Goal: Task Accomplishment & Management: Use online tool/utility

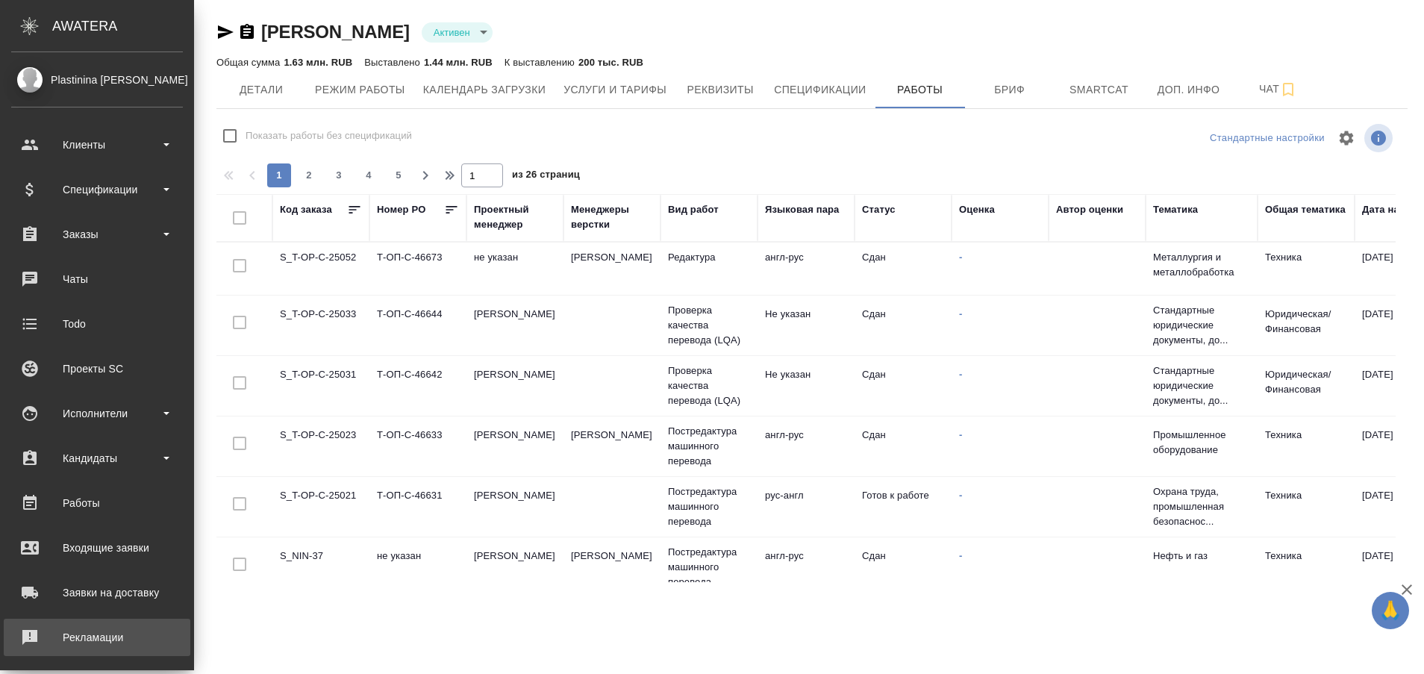
click at [62, 646] on div "Рекламации" at bounding box center [97, 637] width 172 height 22
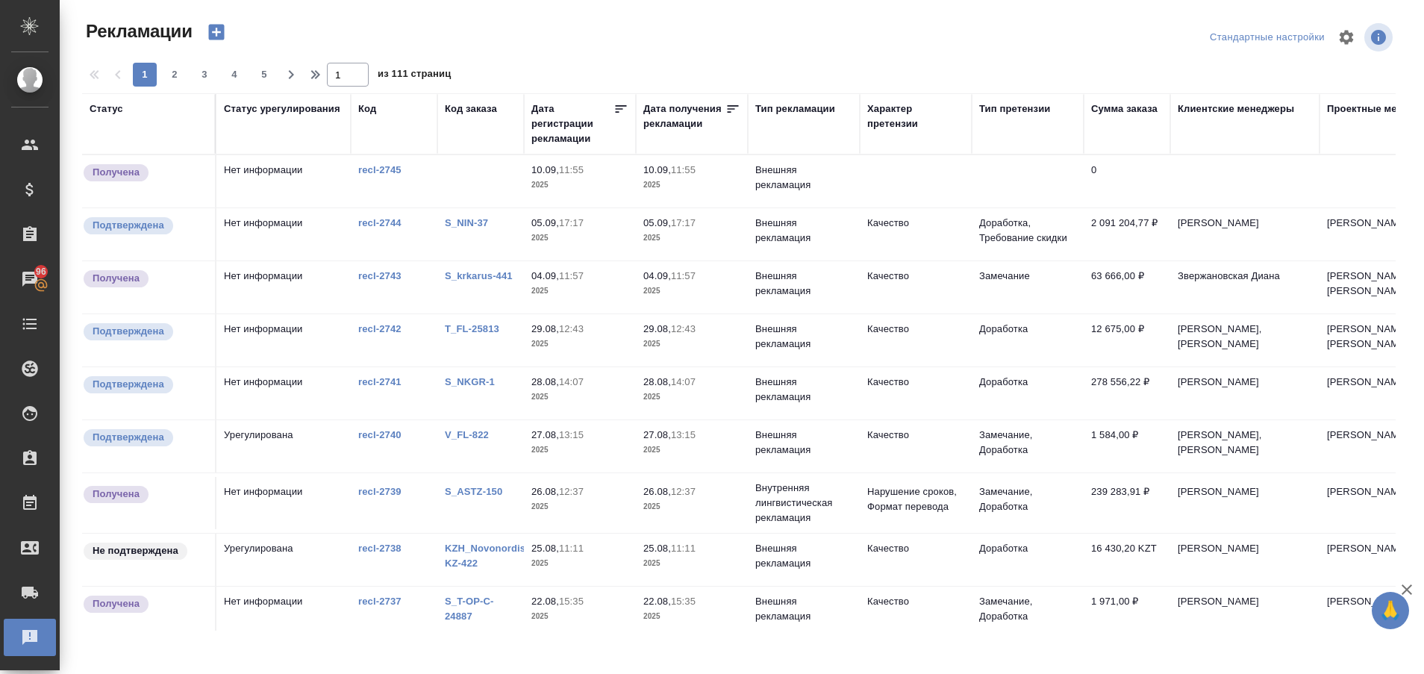
click at [384, 172] on link "recl-2745" at bounding box center [379, 169] width 43 height 11
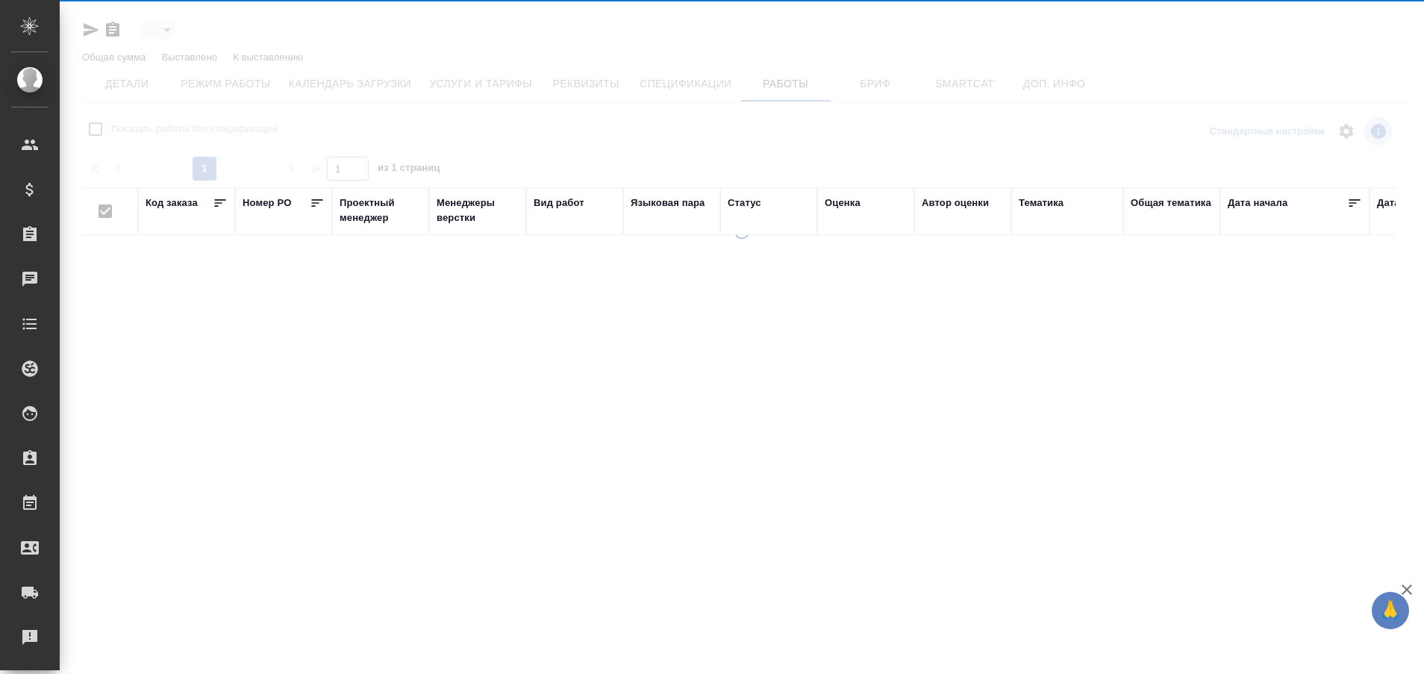
type input "active"
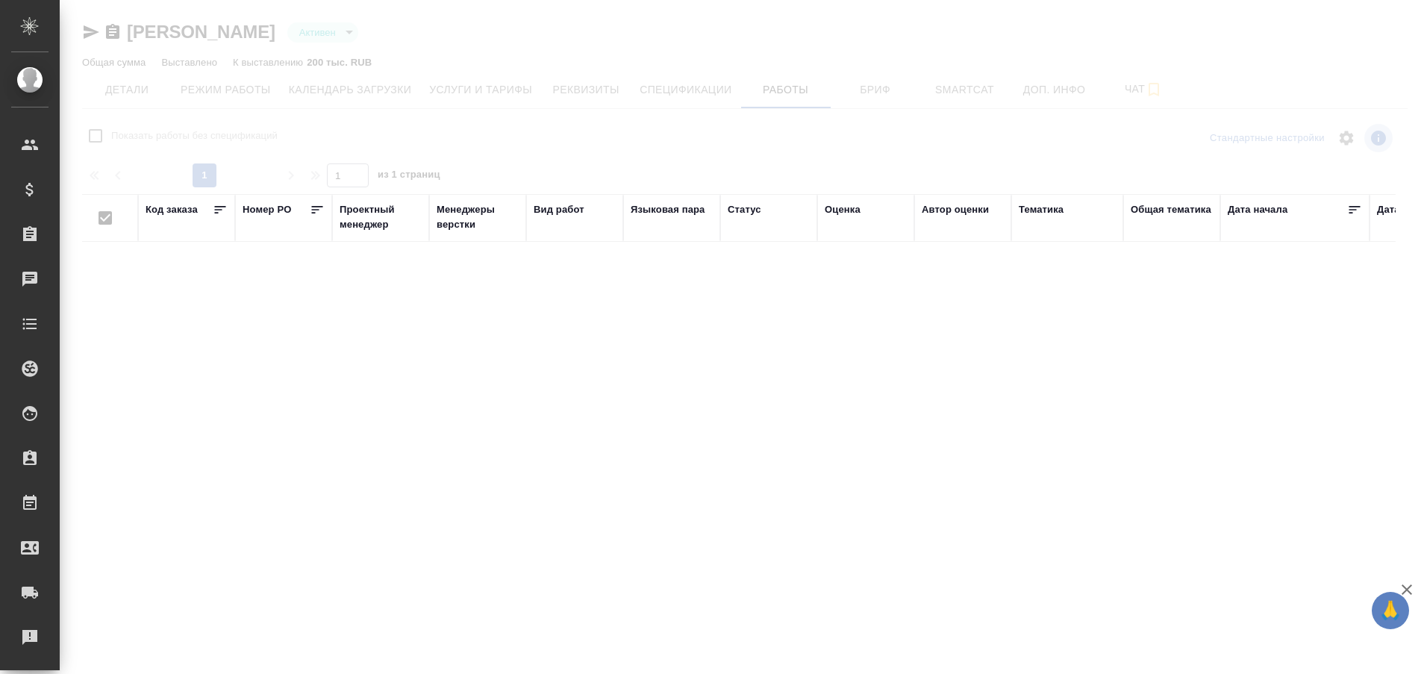
checkbox input "false"
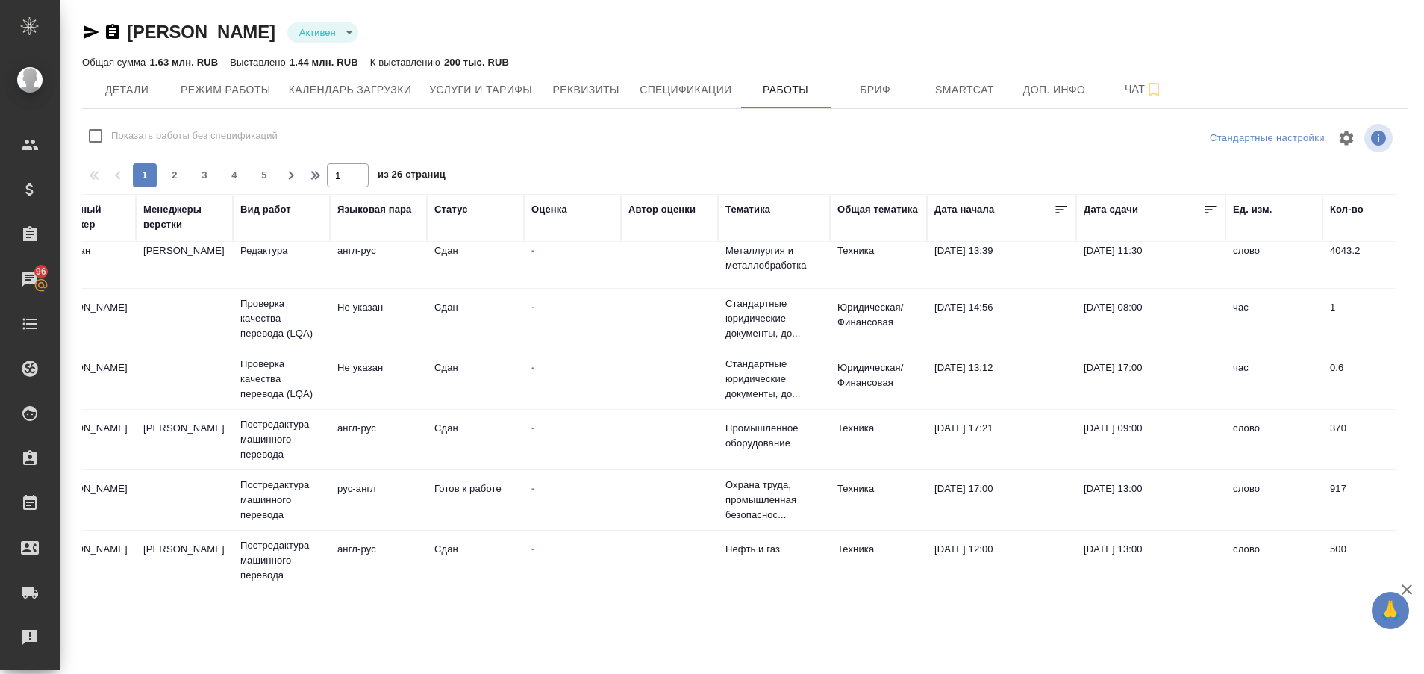
scroll to position [0, 293]
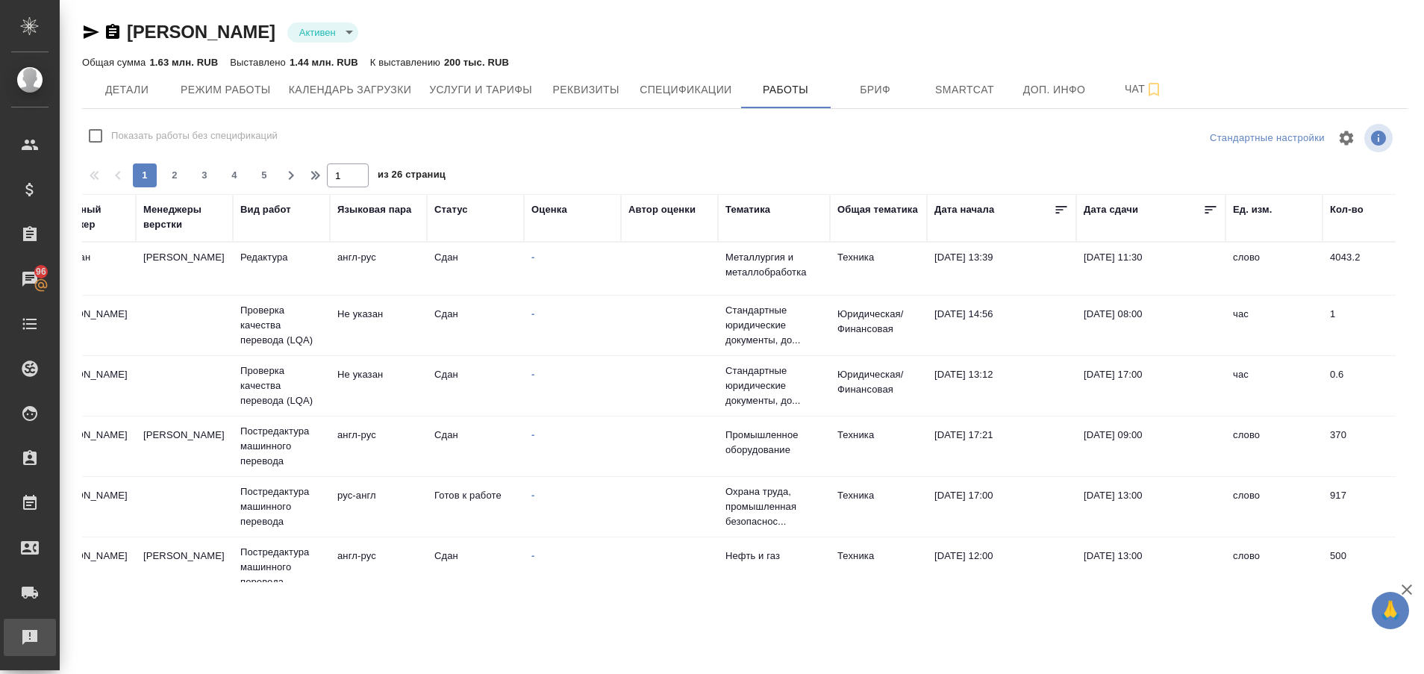
click at [30, 638] on div "Рекламации" at bounding box center [11, 637] width 37 height 22
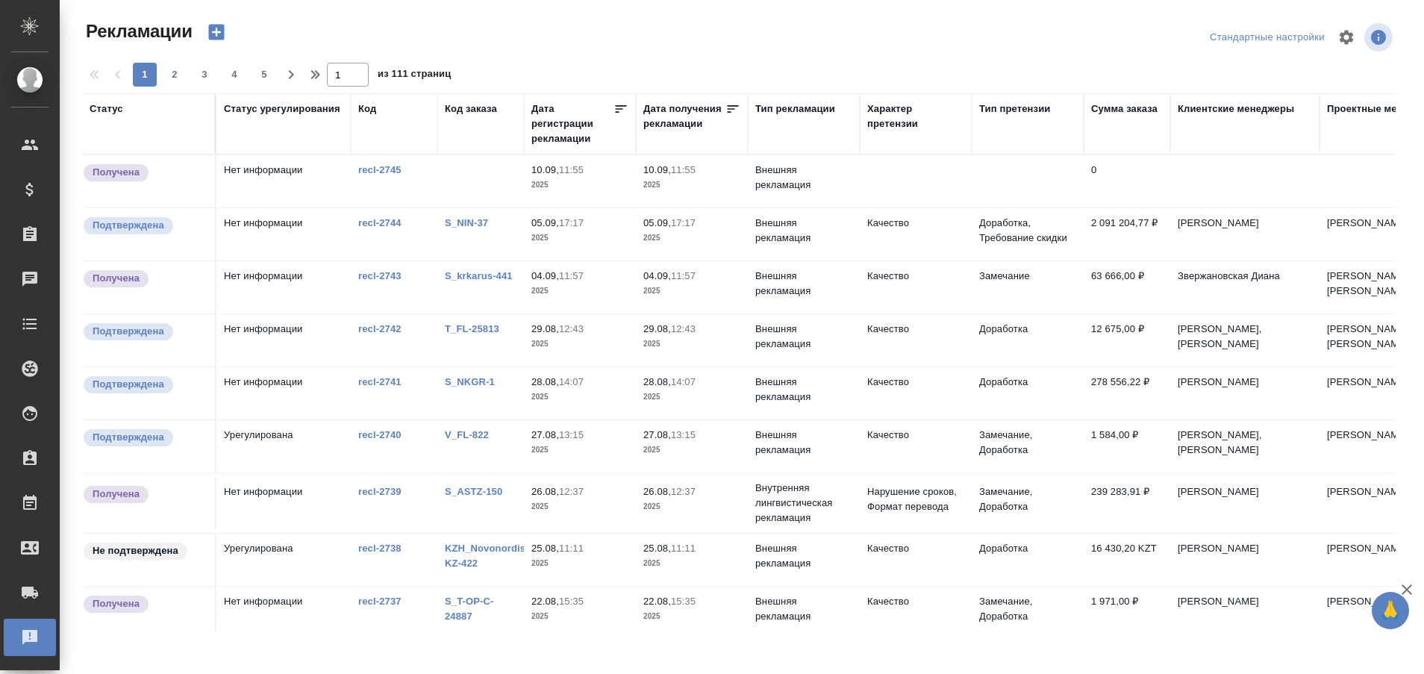
click at [470, 111] on div "Код заказа" at bounding box center [481, 124] width 72 height 45
click at [470, 111] on div "Код заказа" at bounding box center [471, 109] width 52 height 15
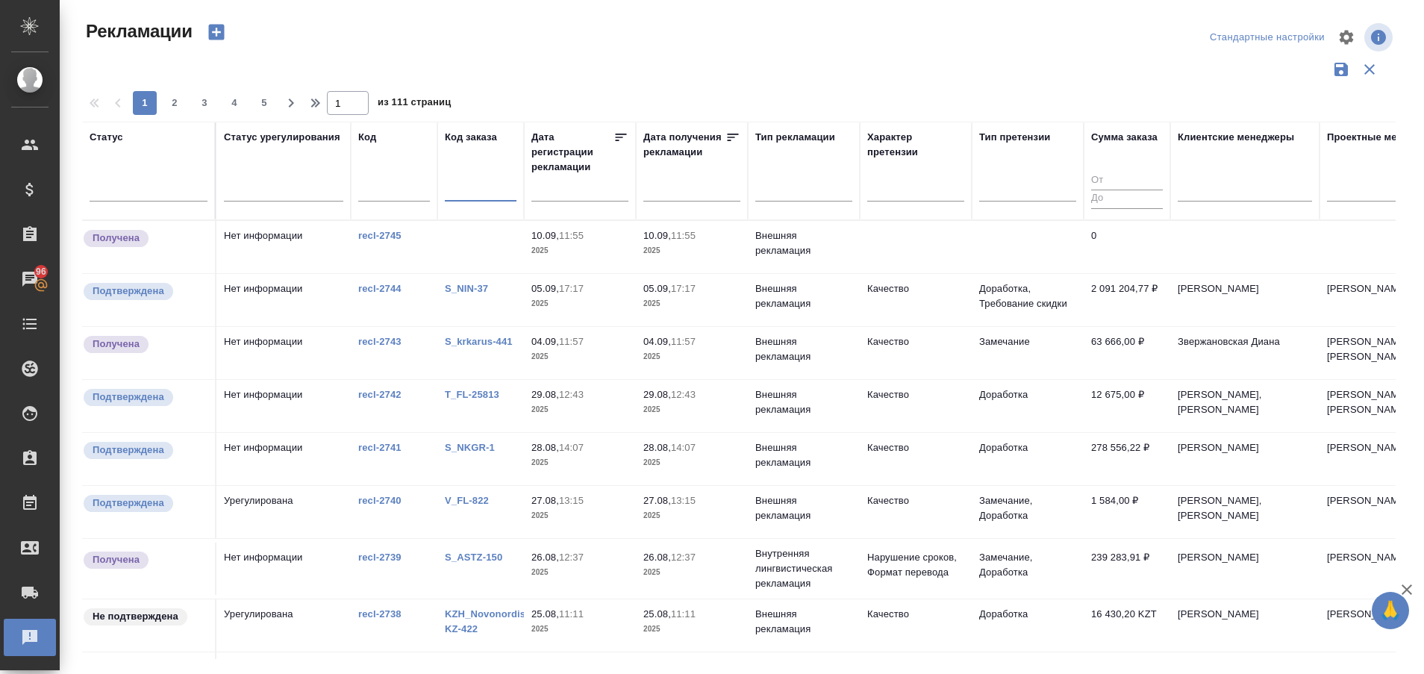
click at [460, 190] on input "text" at bounding box center [481, 191] width 72 height 19
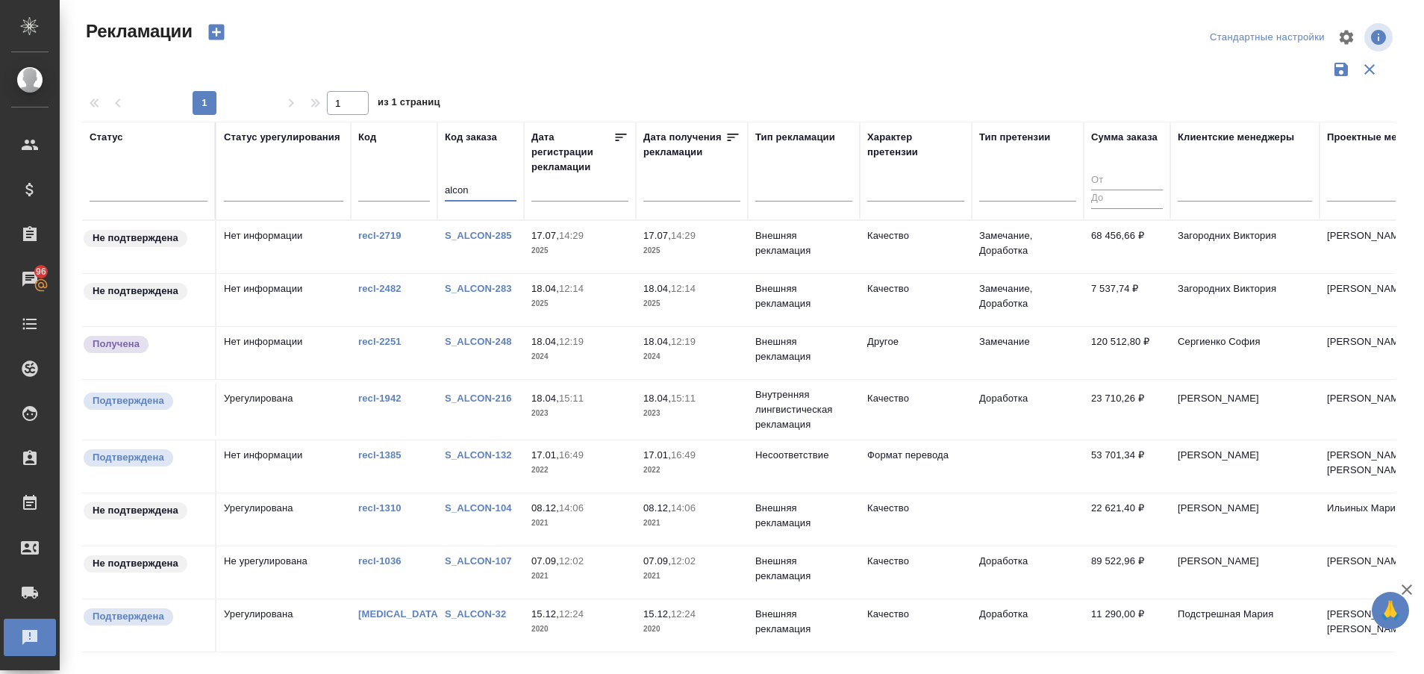
type input "alcon"
click at [482, 228] on div "S_ALCON-285" at bounding box center [481, 235] width 72 height 15
click at [471, 287] on link "S_ALCON-283" at bounding box center [478, 288] width 67 height 11
click at [484, 339] on link "S_ALCON-248" at bounding box center [478, 341] width 67 height 11
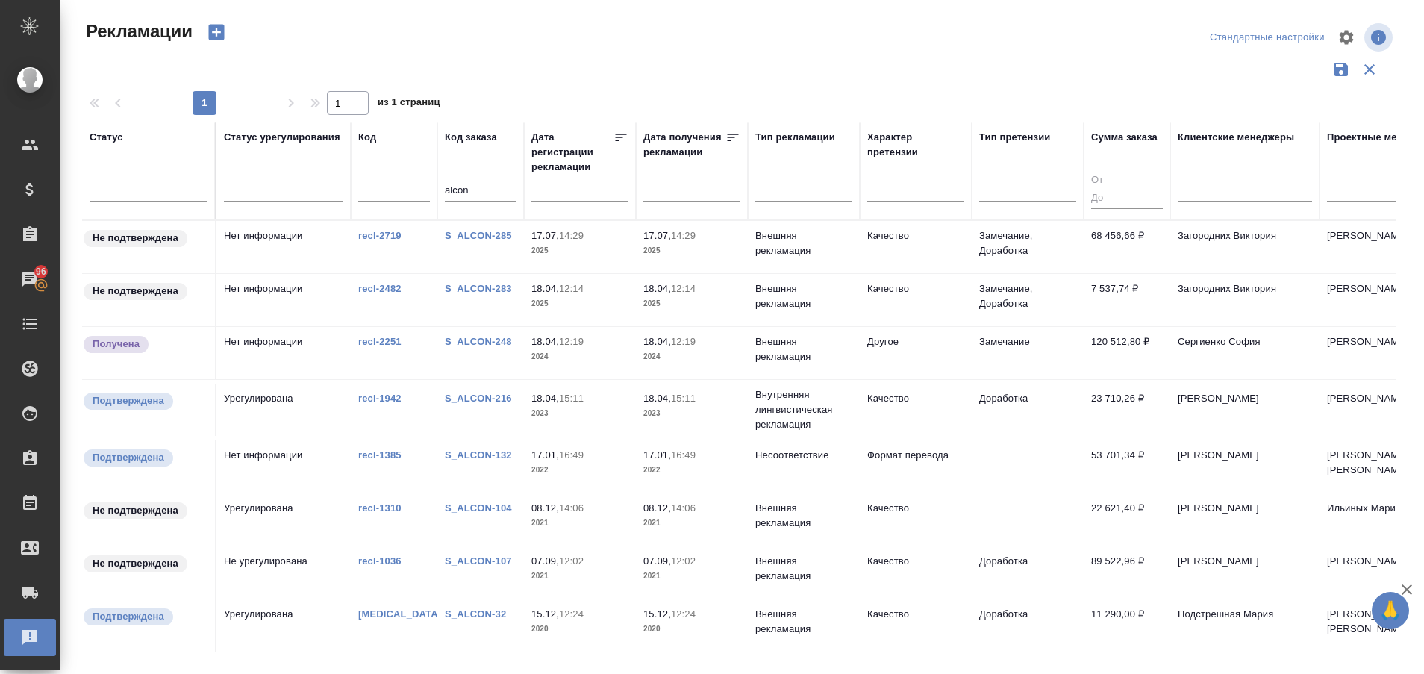
click at [466, 339] on link "S_ALCON-248" at bounding box center [478, 341] width 67 height 11
click at [492, 460] on link "S_ALCON-132" at bounding box center [478, 454] width 67 height 11
click at [486, 508] on link "S_ALCON-104" at bounding box center [478, 507] width 67 height 11
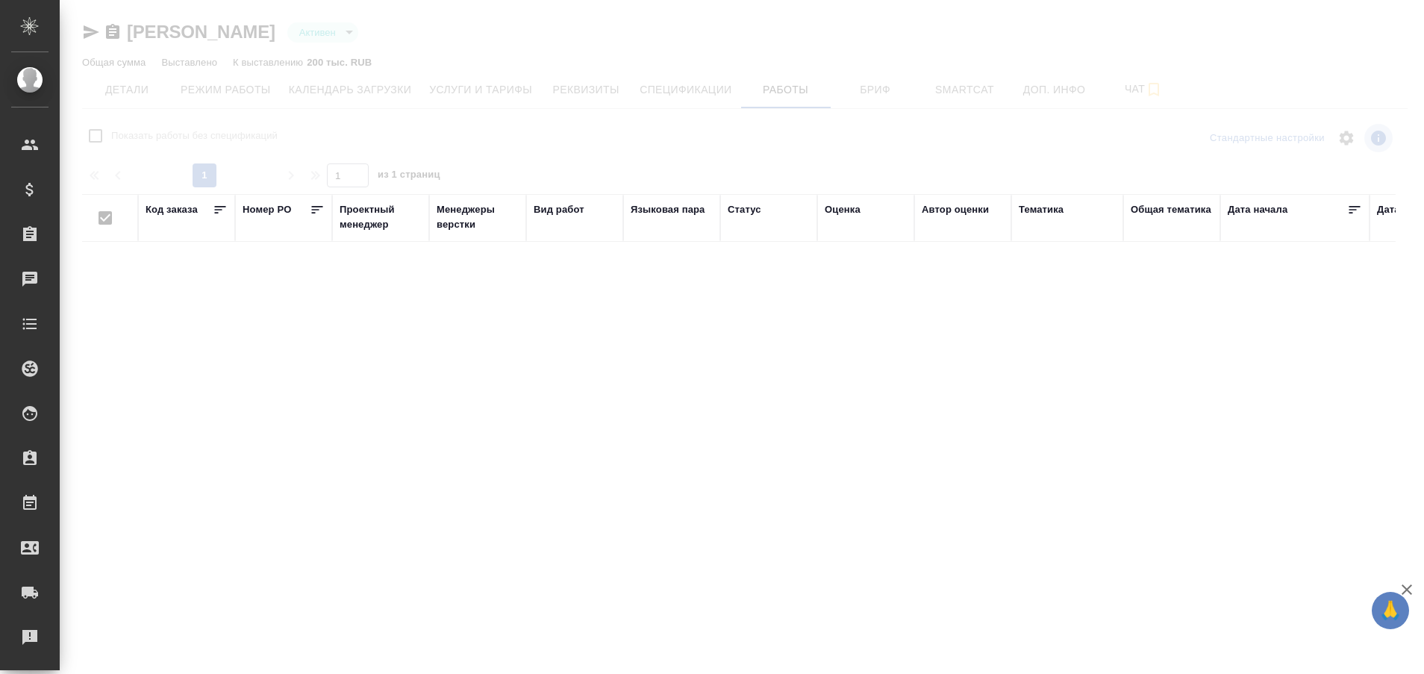
type input "active"
checkbox input "false"
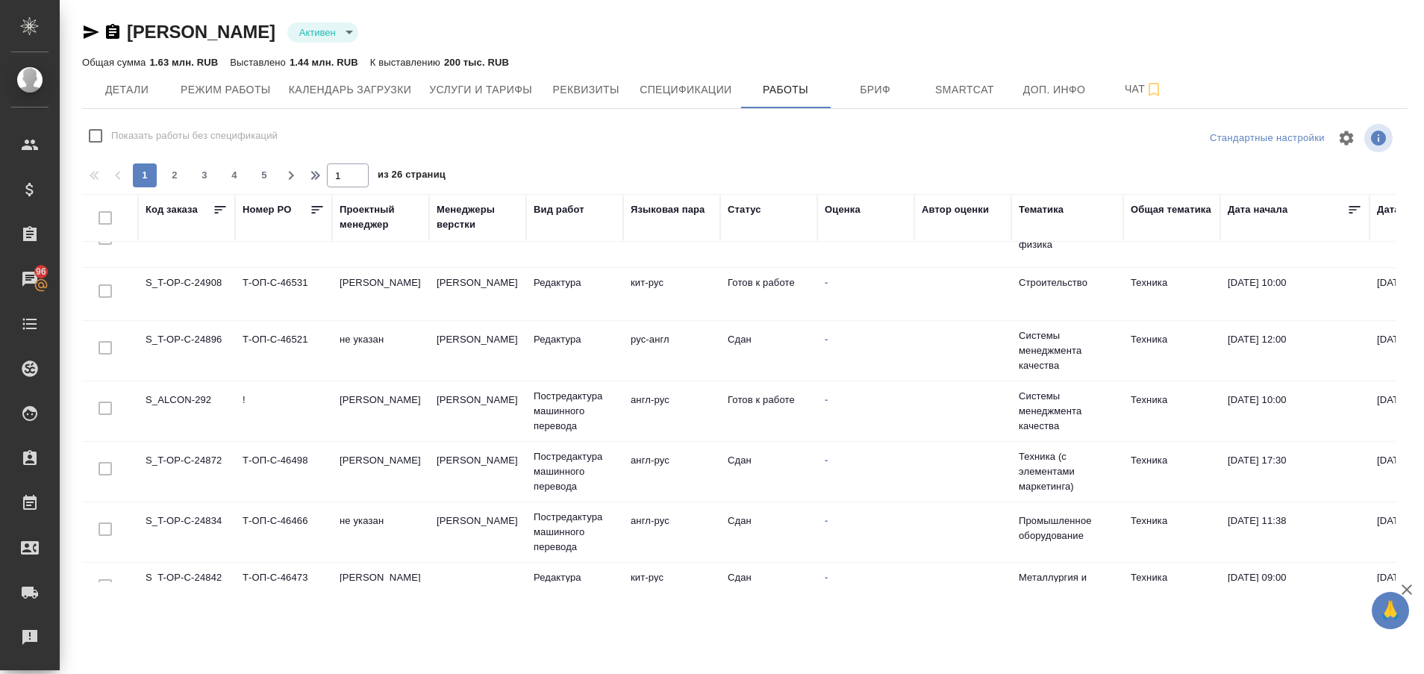
scroll to position [738, 0]
click at [174, 397] on td "S_ALCON-292" at bounding box center [186, 411] width 97 height 52
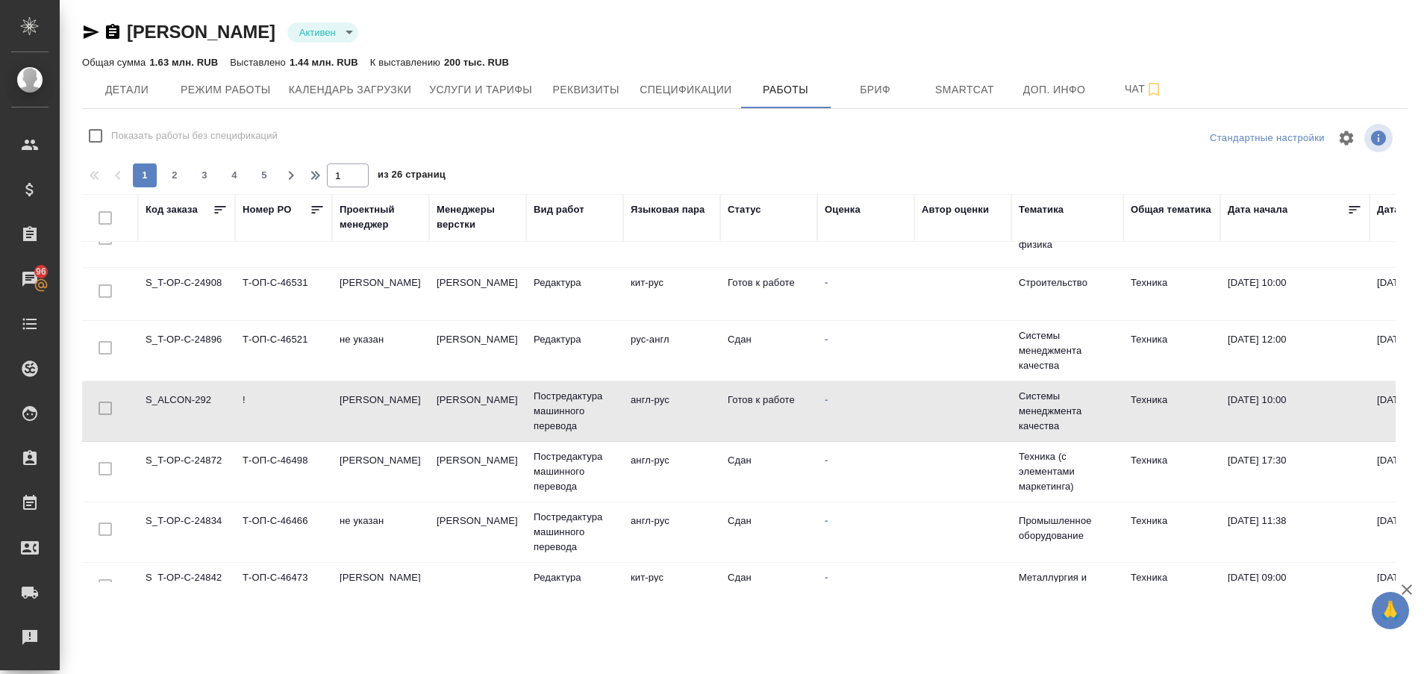
click at [174, 397] on td "S_ALCON-292" at bounding box center [186, 411] width 97 height 52
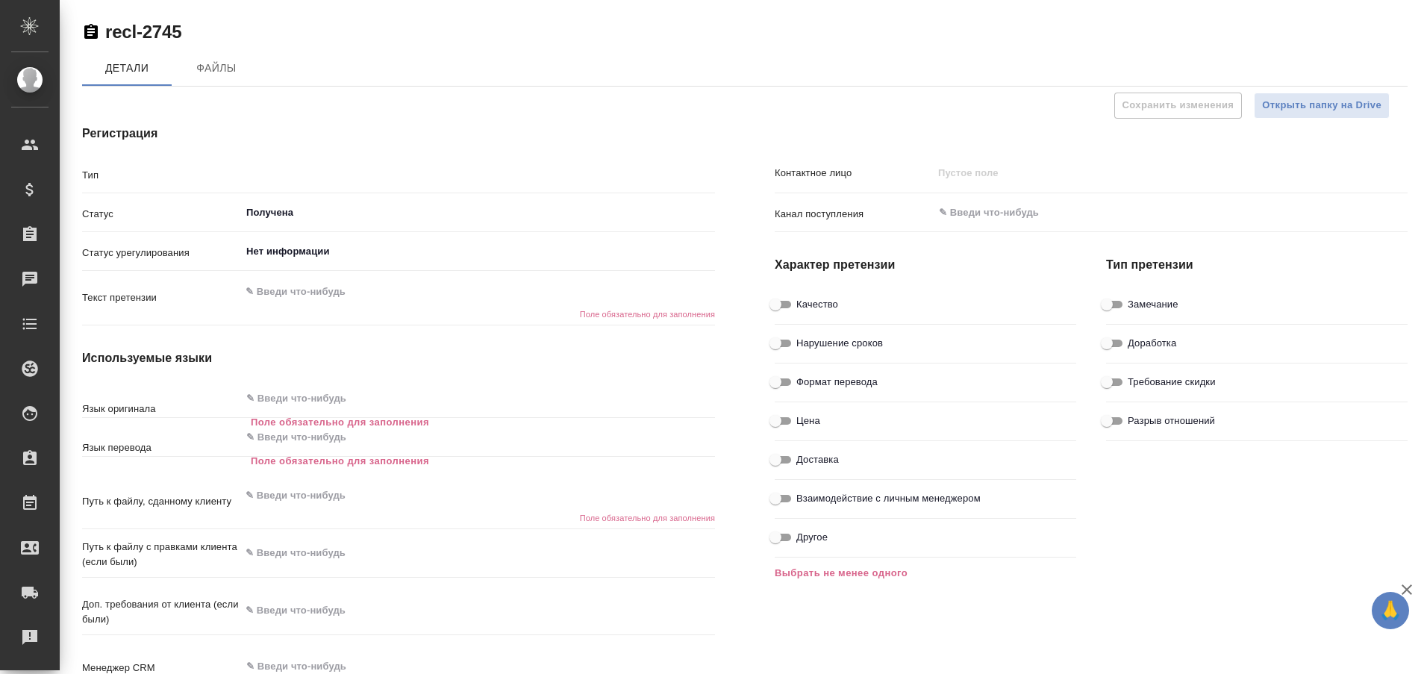
type textarea "x"
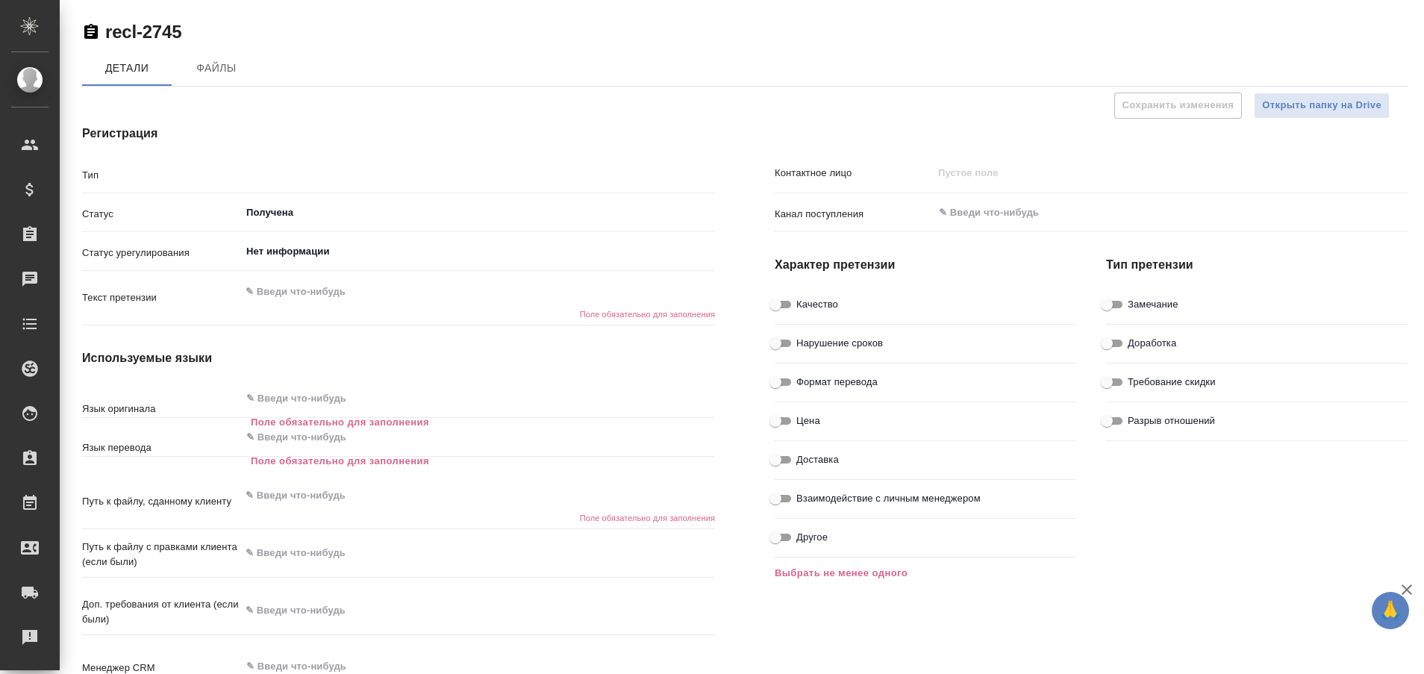
type textarea "x"
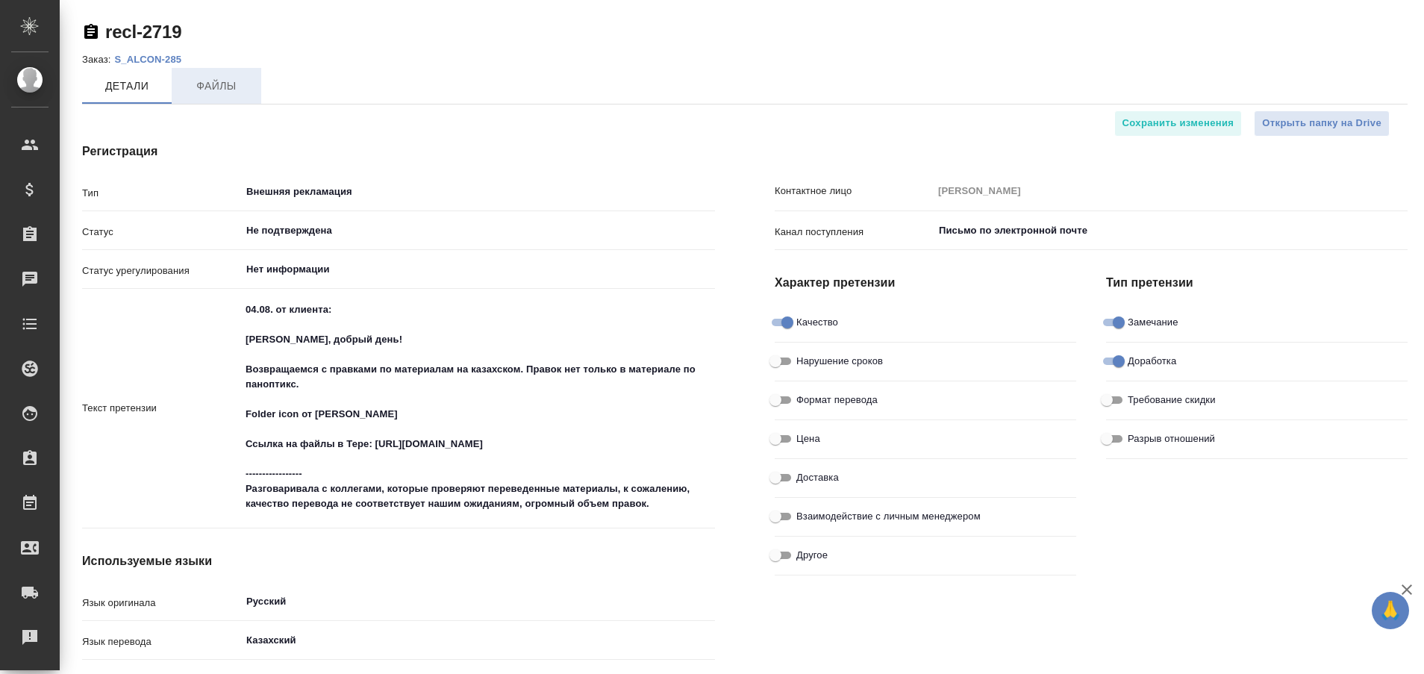
type textarea "x"
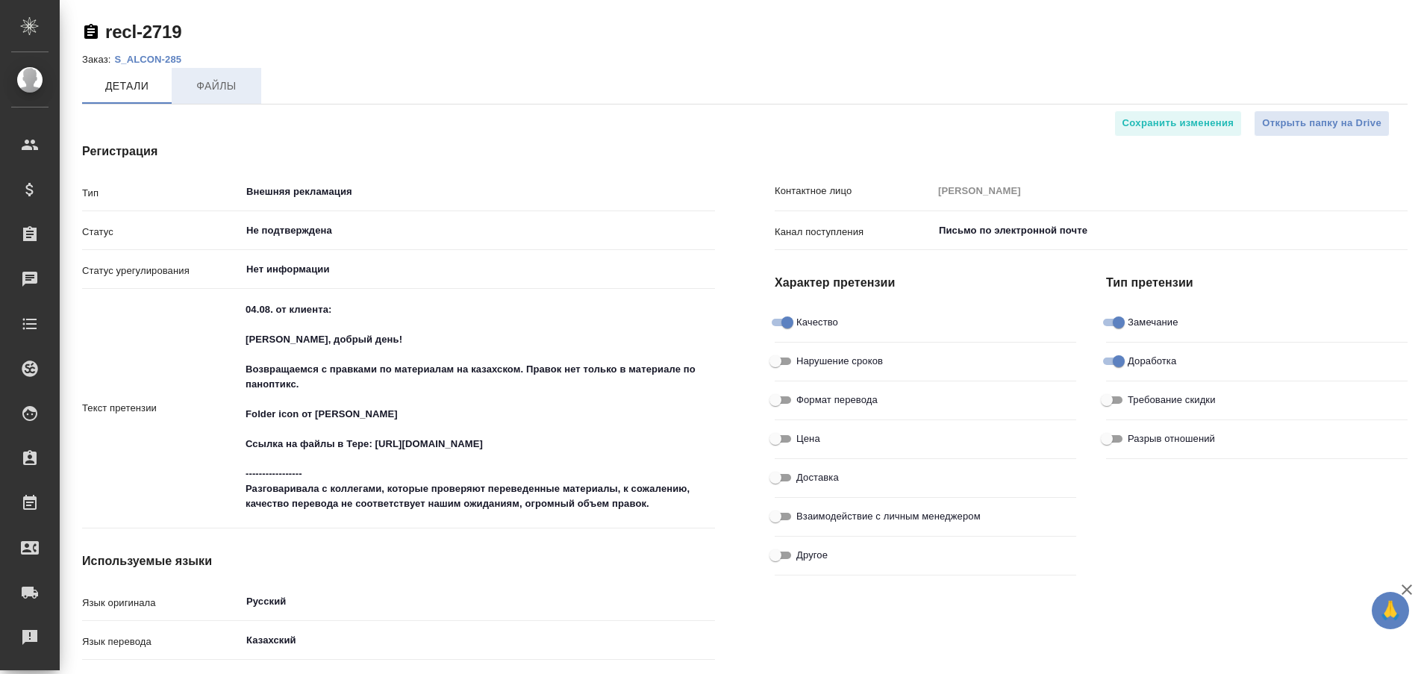
type textarea "x"
click at [155, 60] on p "S_ALCON-285" at bounding box center [153, 59] width 78 height 11
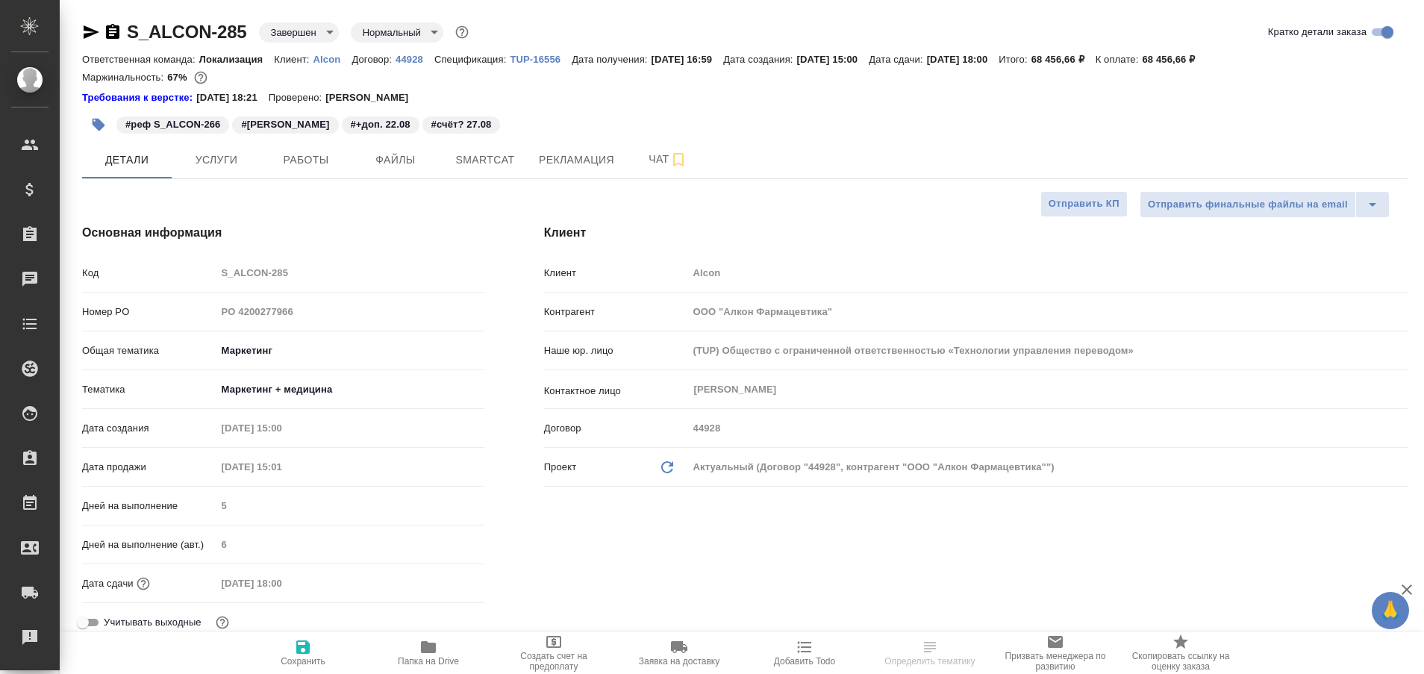
select select "RU"
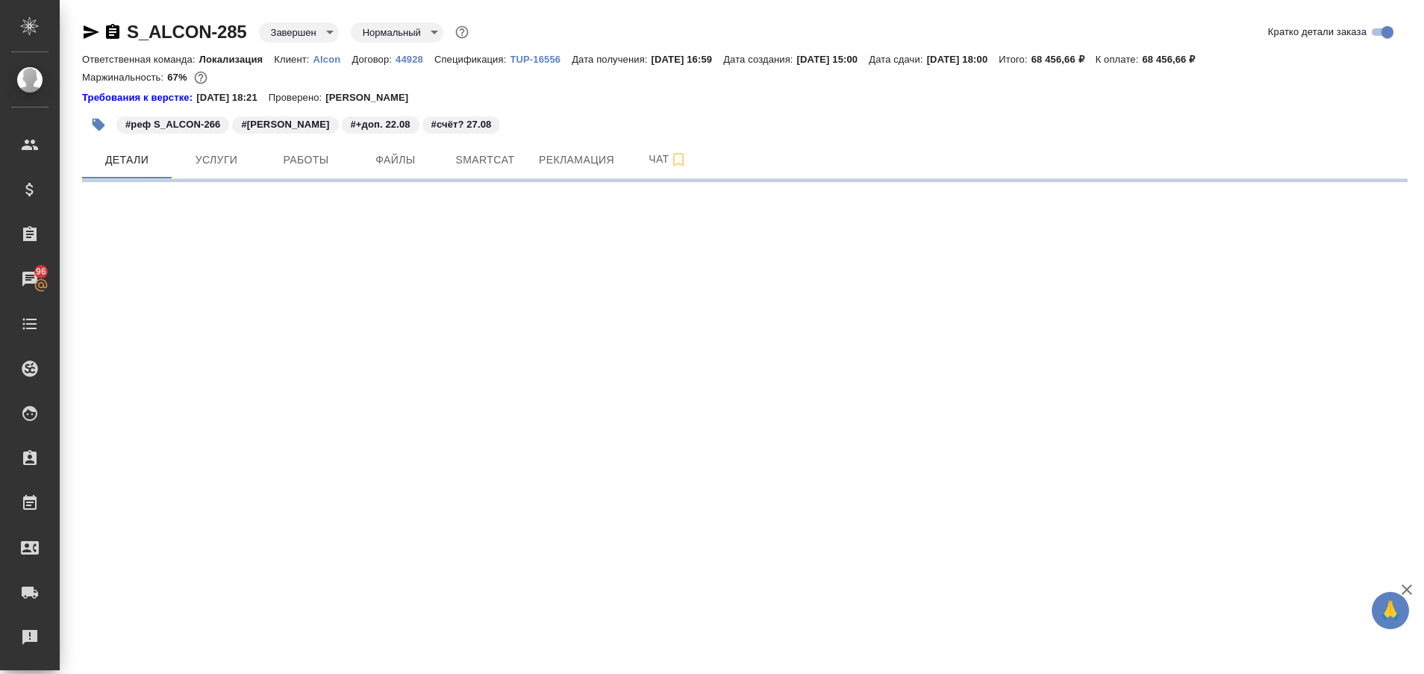
select select "RU"
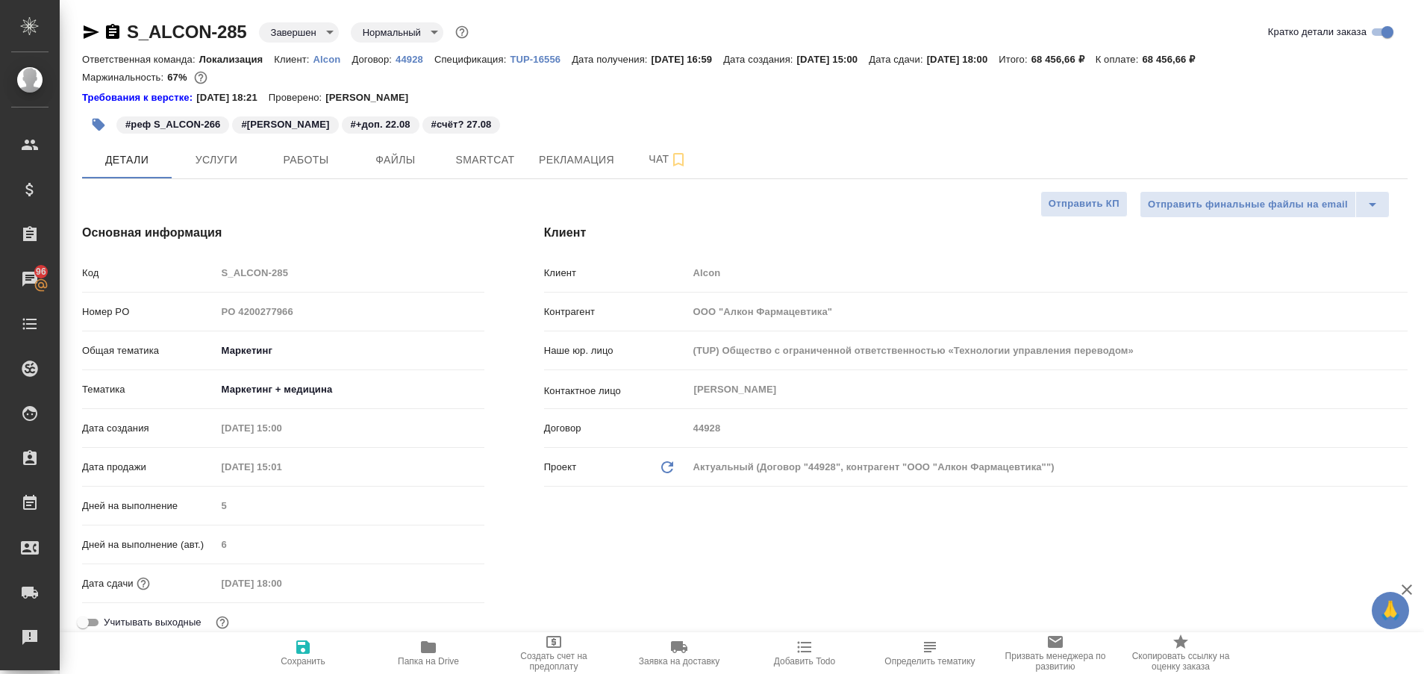
type textarea "x"
click at [332, 156] on span "Работы" at bounding box center [306, 160] width 72 height 19
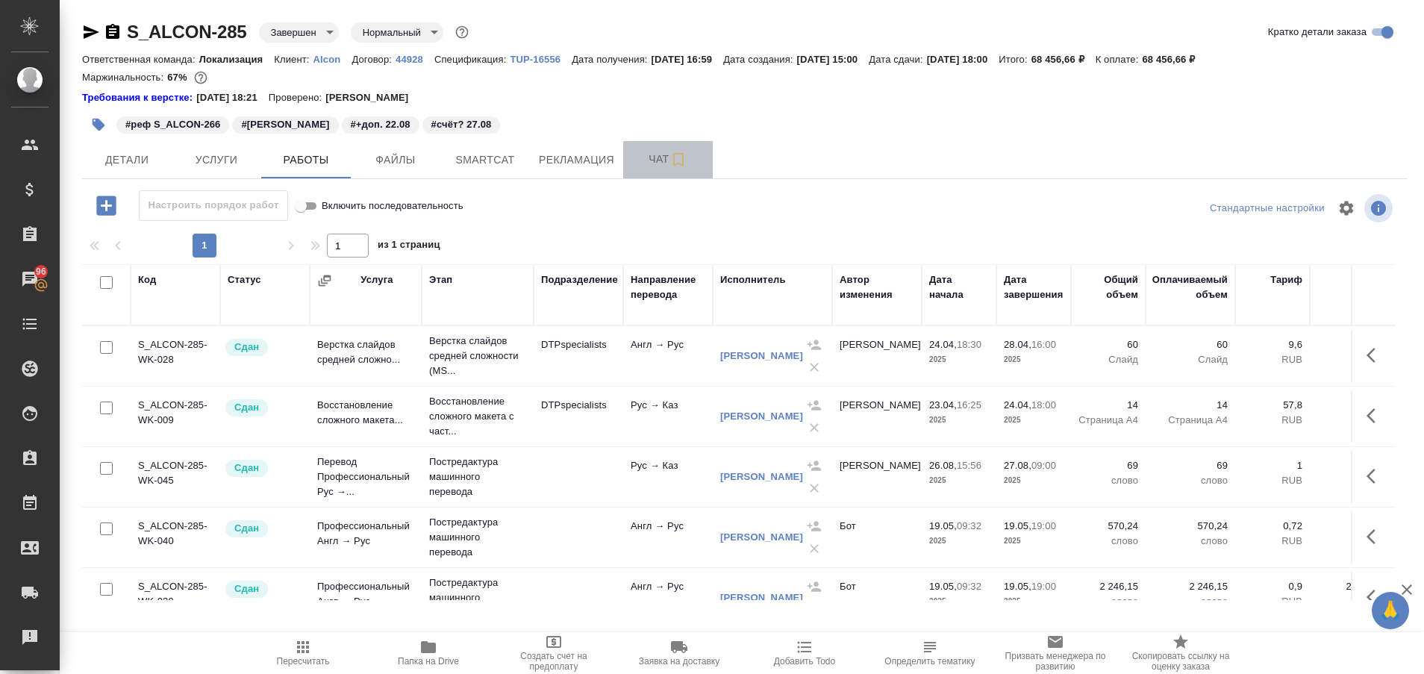
click at [651, 154] on span "Чат" at bounding box center [668, 159] width 72 height 19
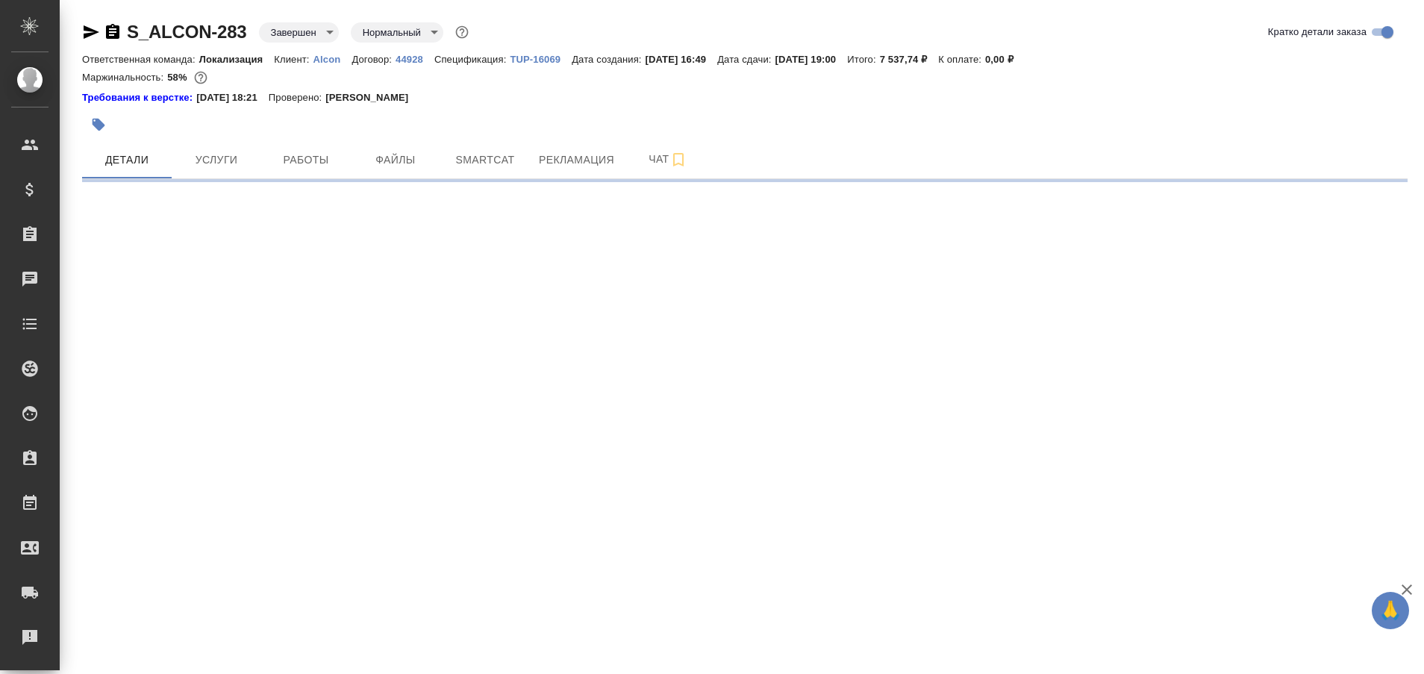
select select "RU"
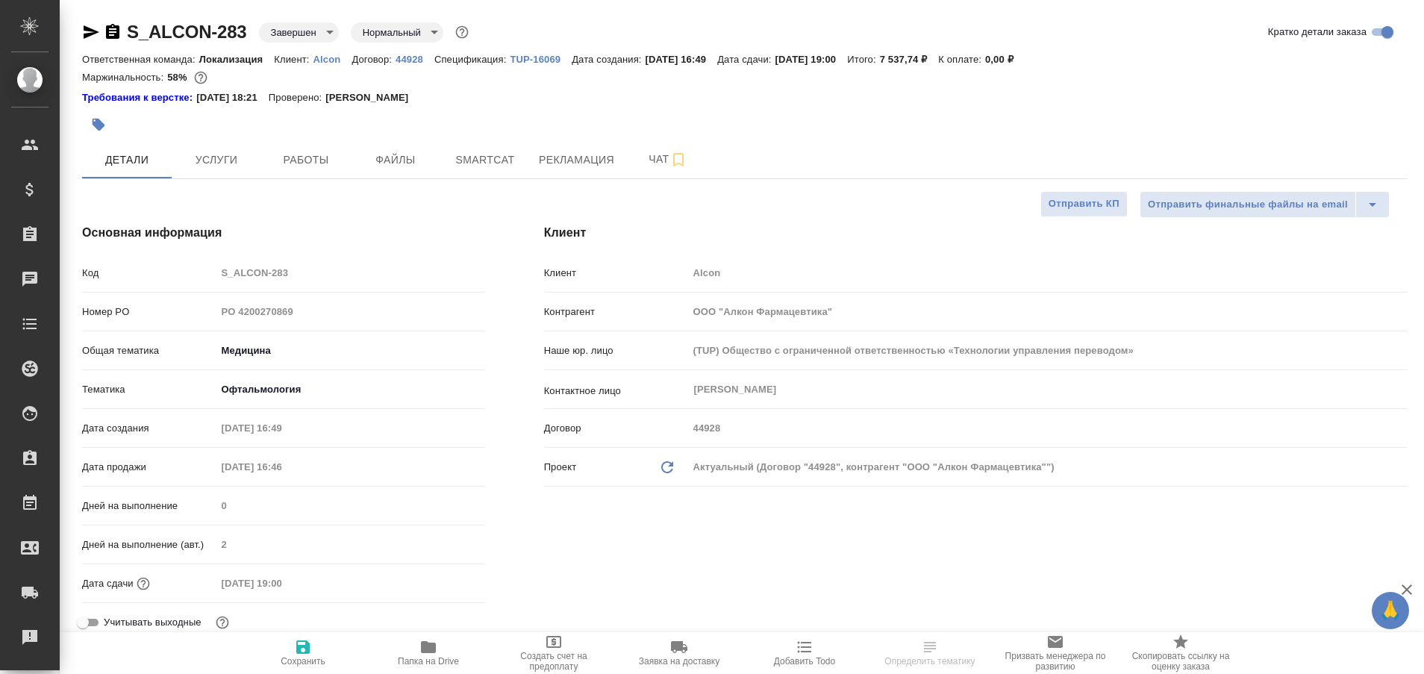
type textarea "x"
click at [566, 157] on span "Рекламация" at bounding box center [576, 160] width 75 height 19
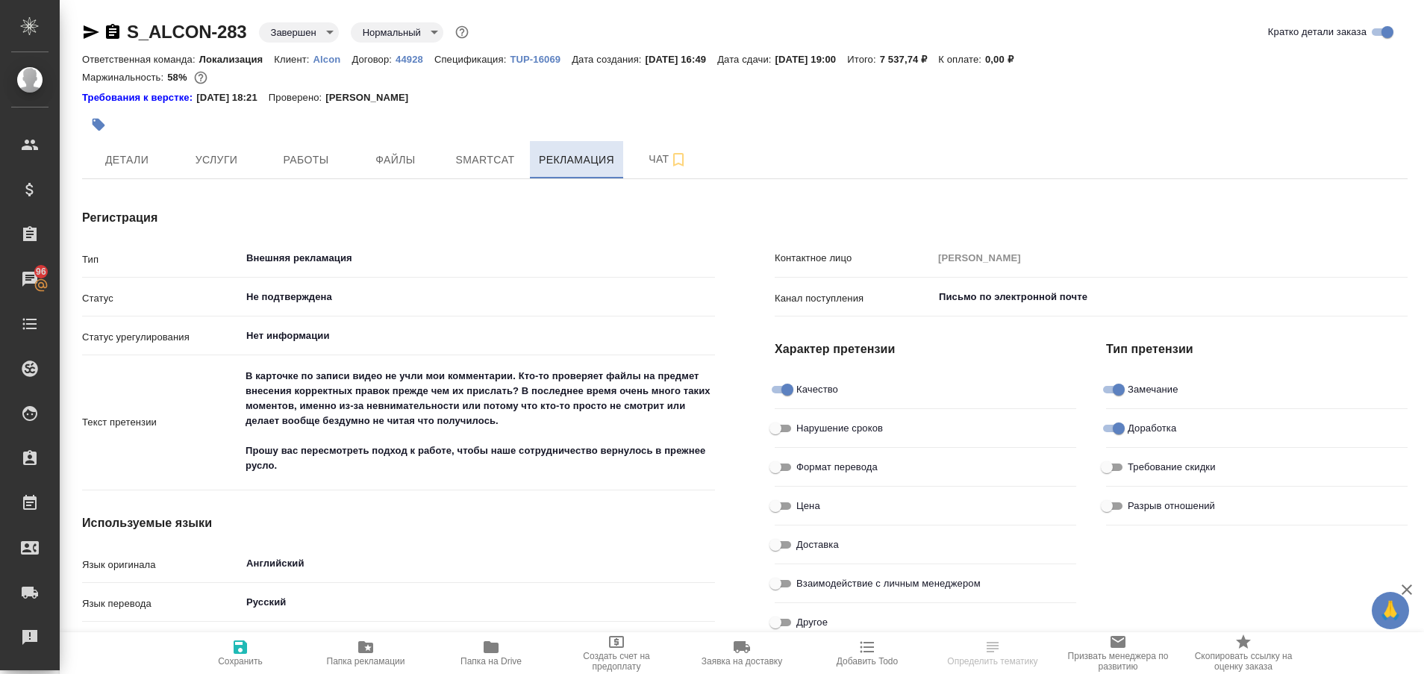
type textarea "x"
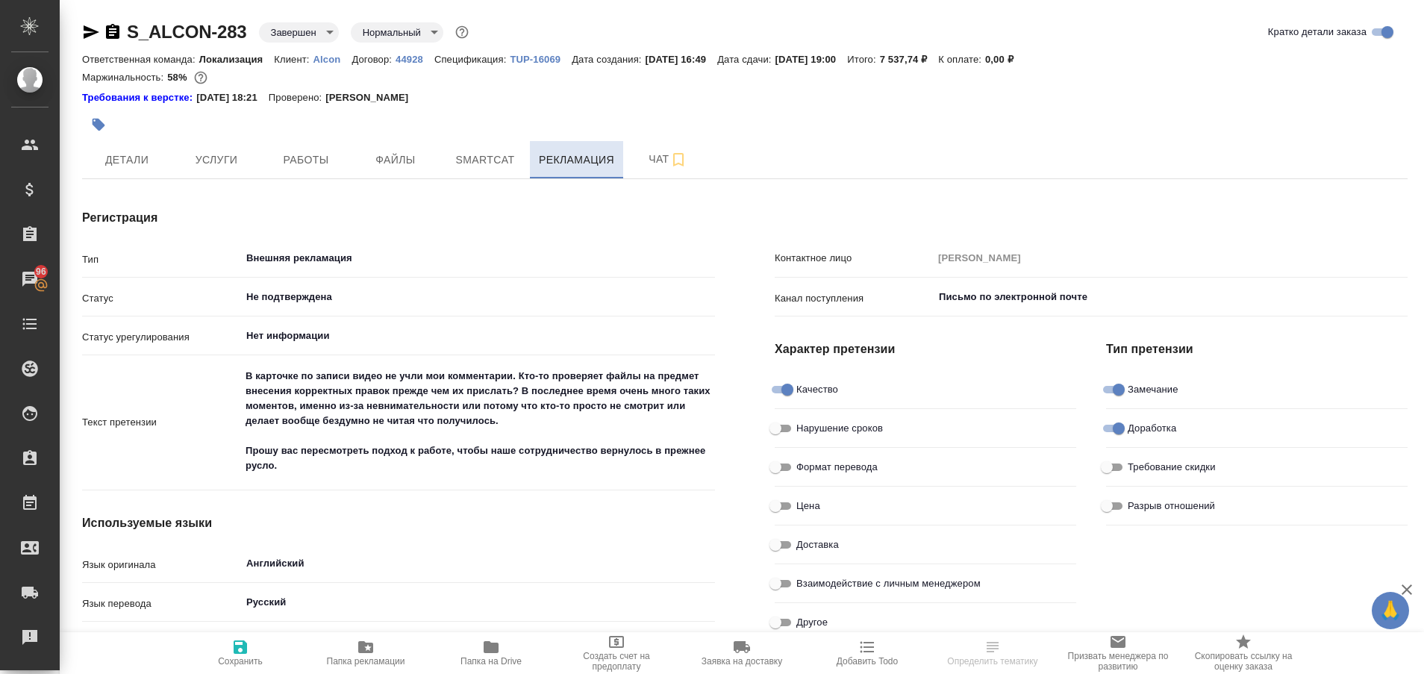
type textarea "x"
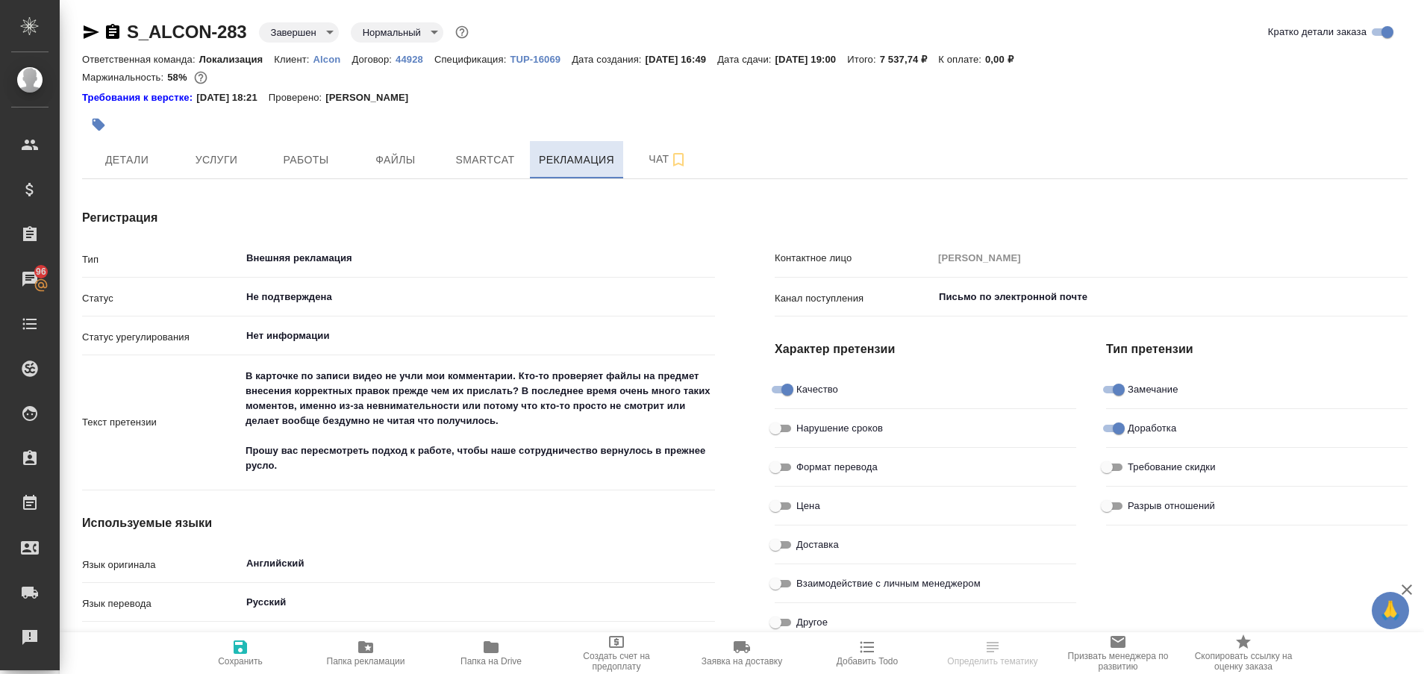
type textarea "x"
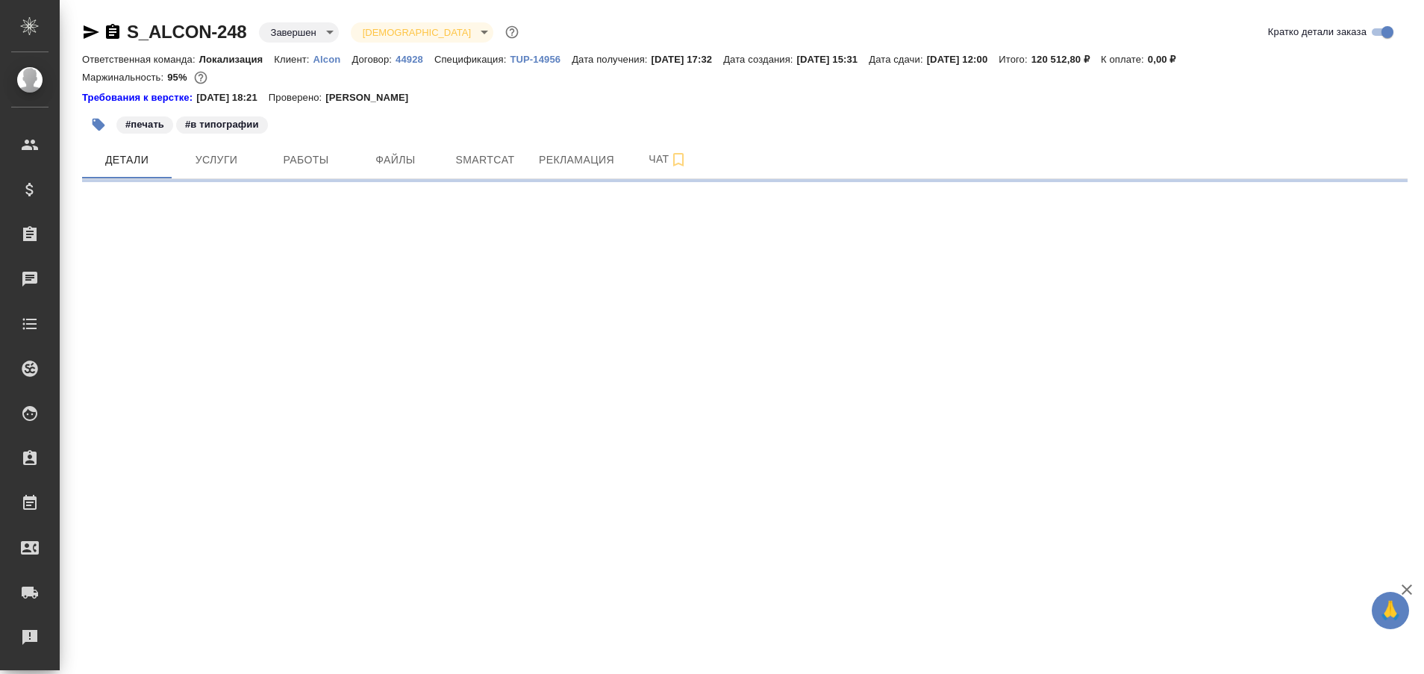
select select "RU"
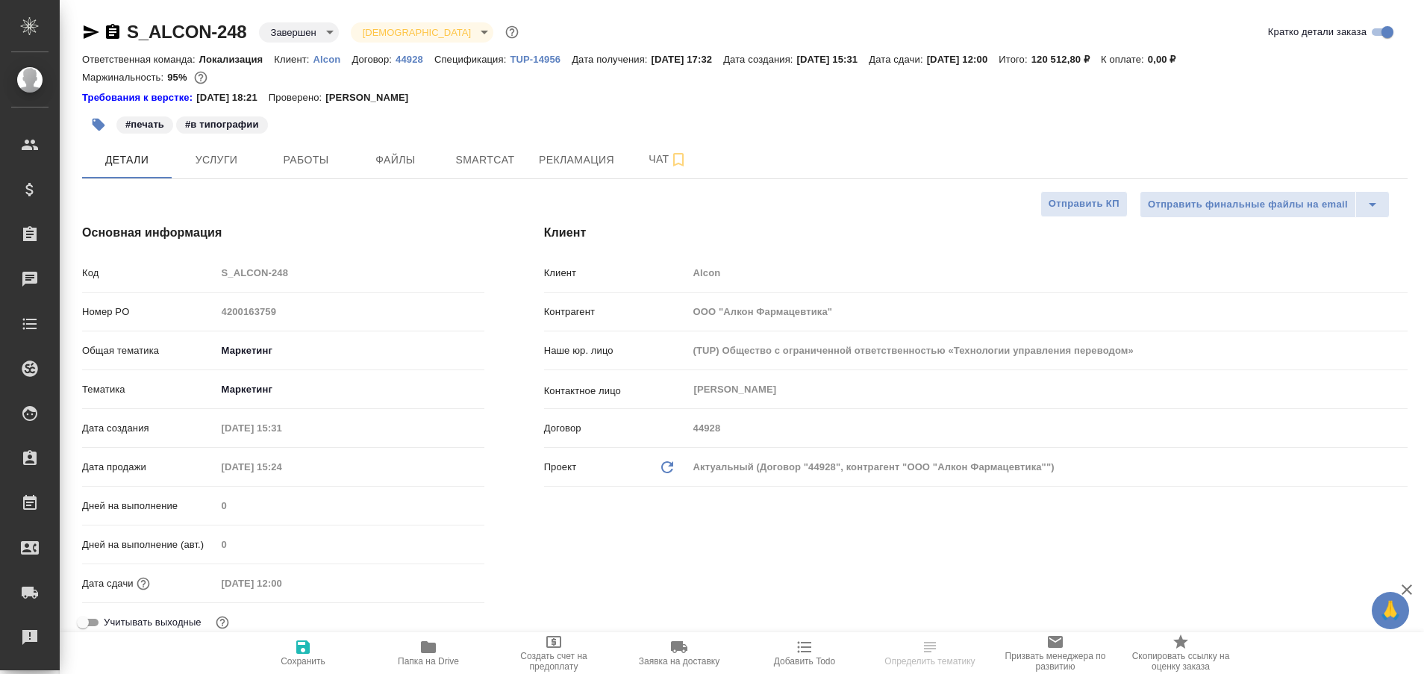
type textarea "x"
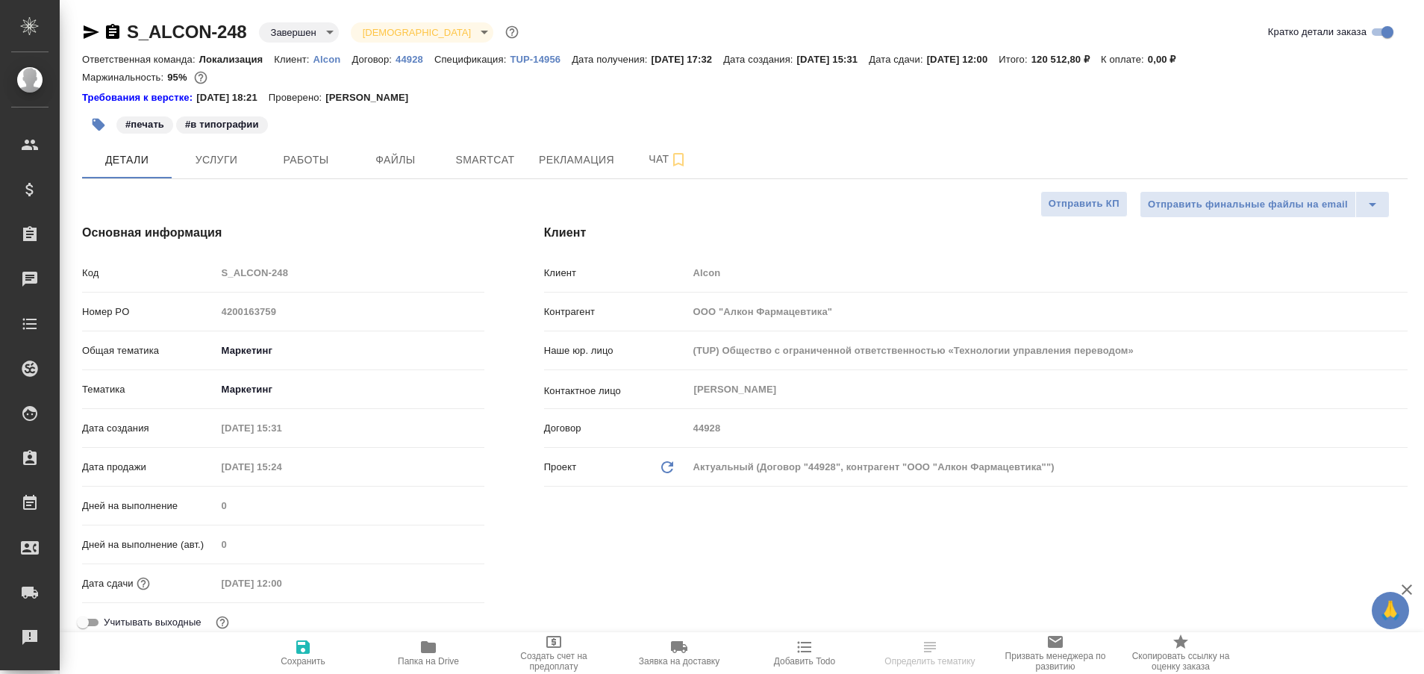
type textarea "x"
click at [650, 157] on span "Чат" at bounding box center [668, 159] width 72 height 19
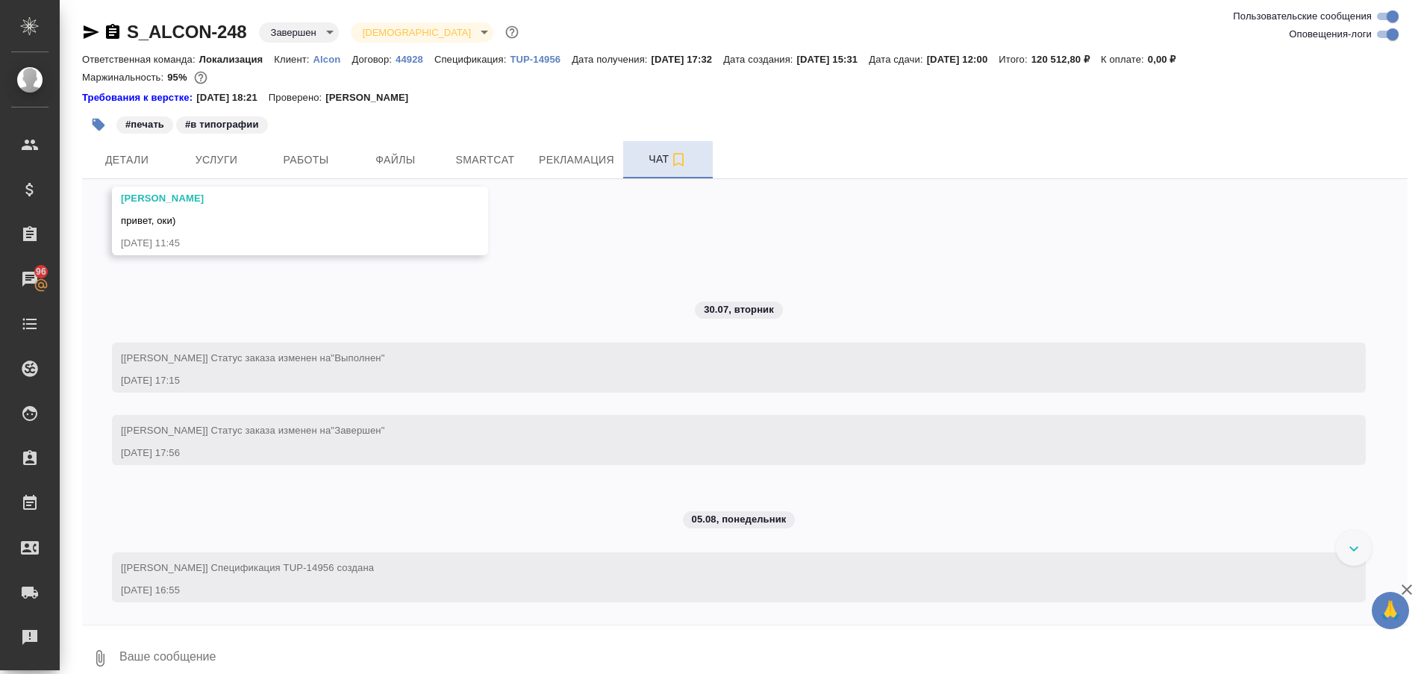
scroll to position [9074, 0]
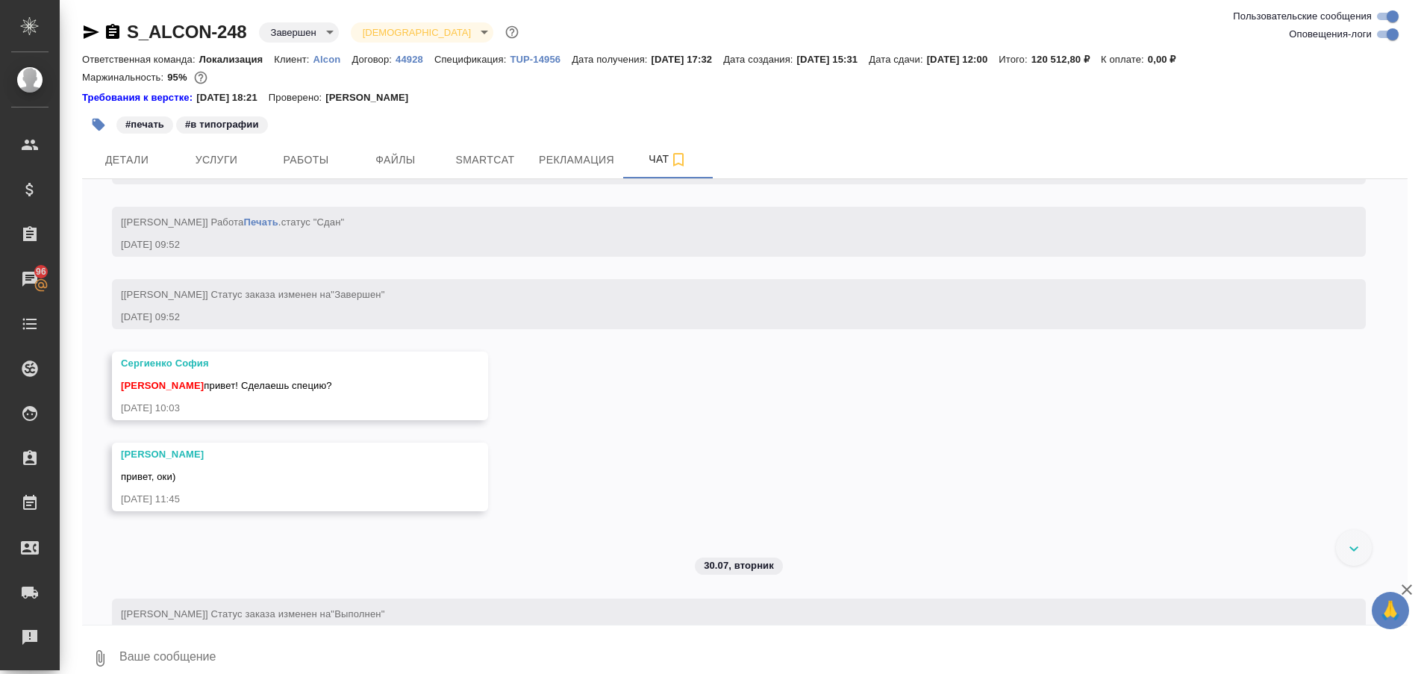
click at [1356, 546] on icon at bounding box center [1355, 548] width 10 height 5
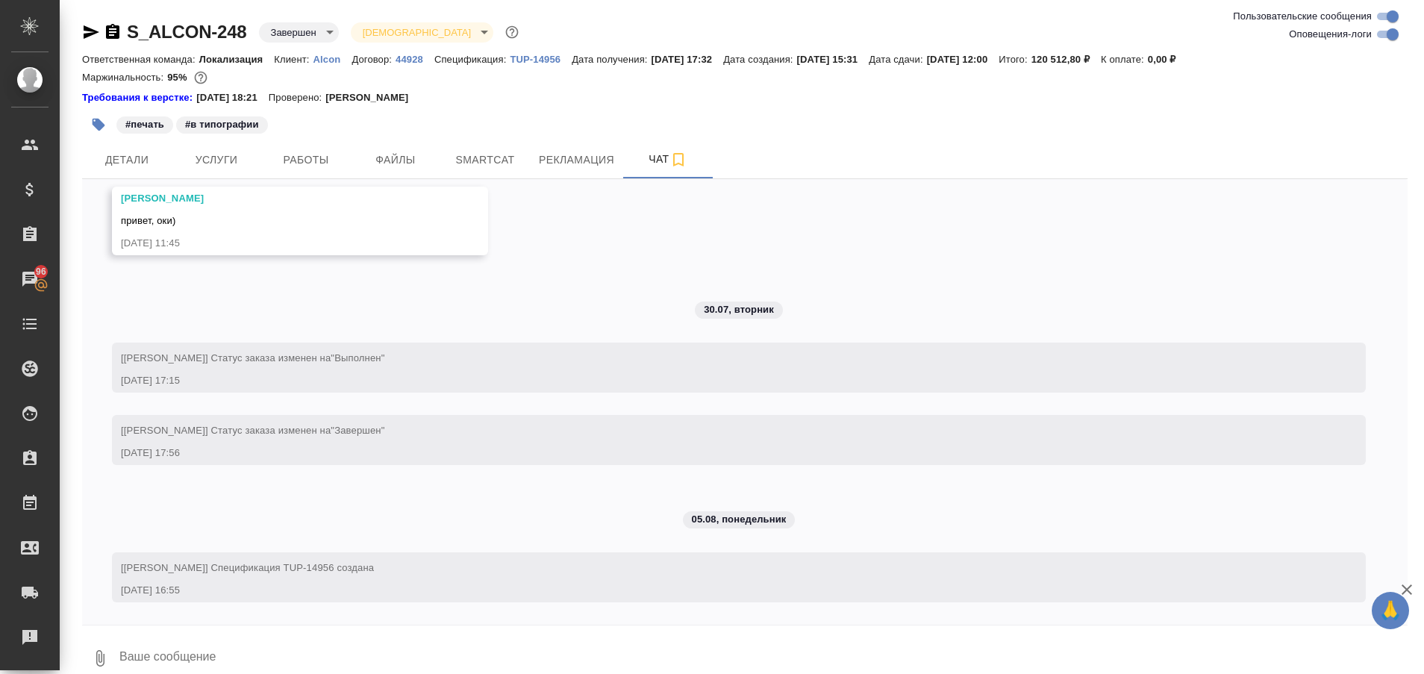
scroll to position [9539, 0]
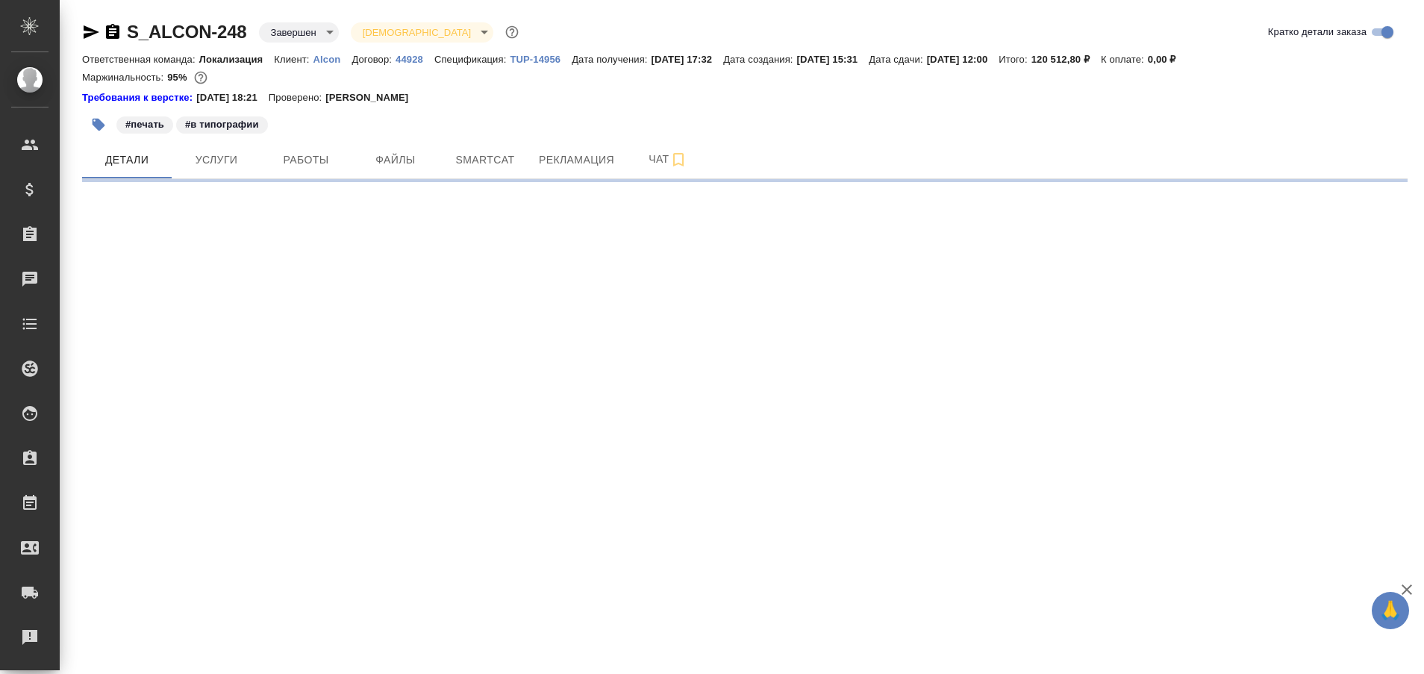
select select "RU"
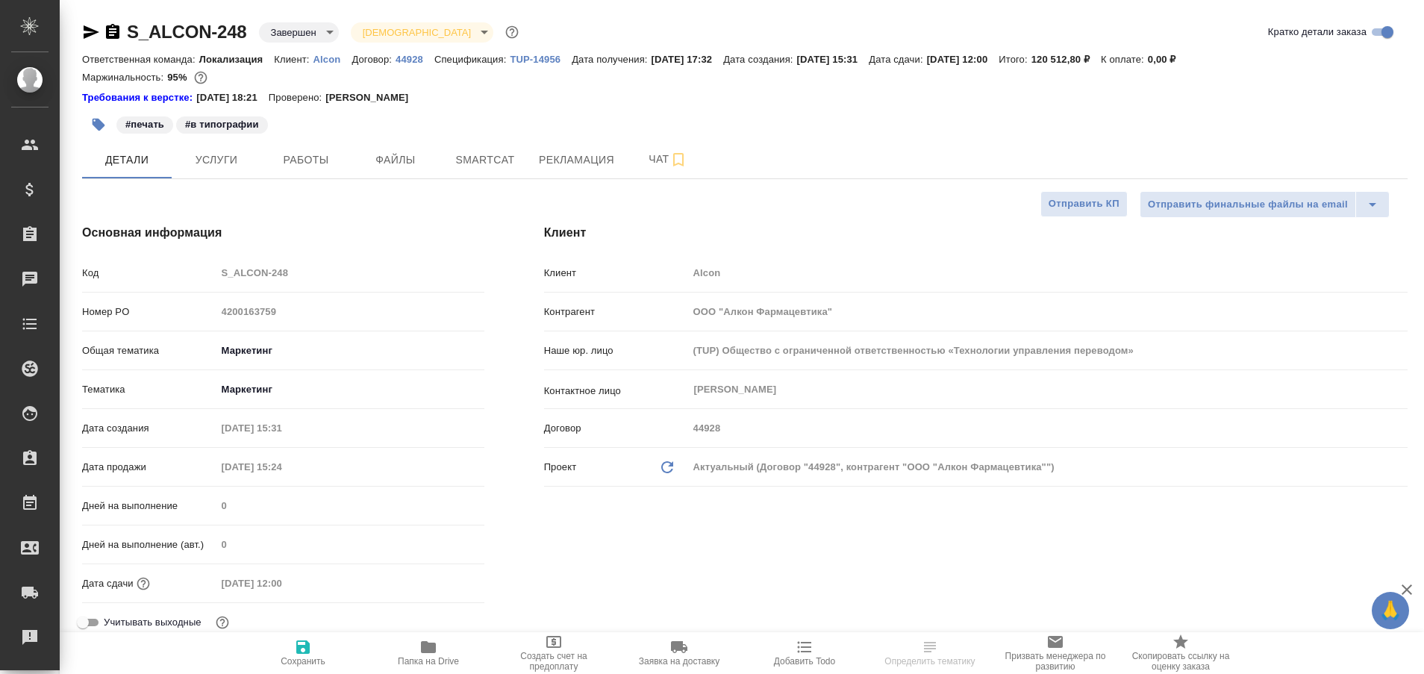
type textarea "x"
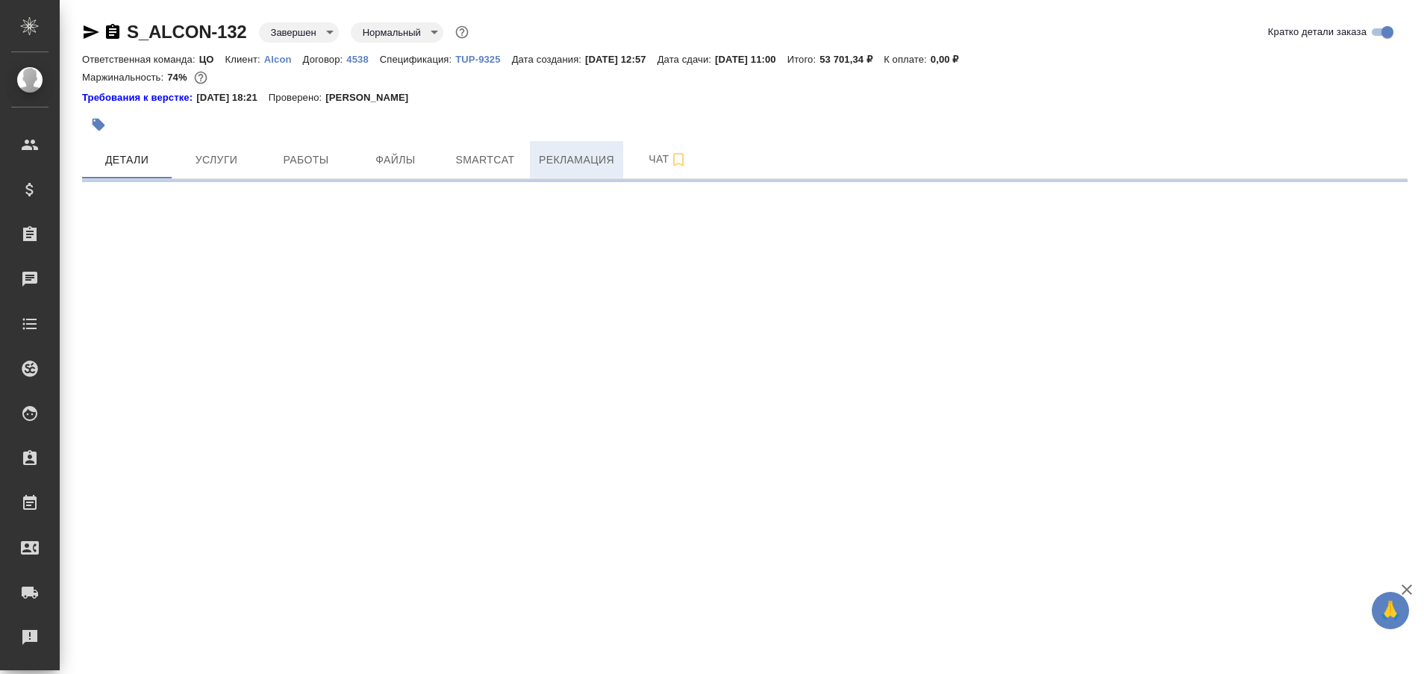
select select "RU"
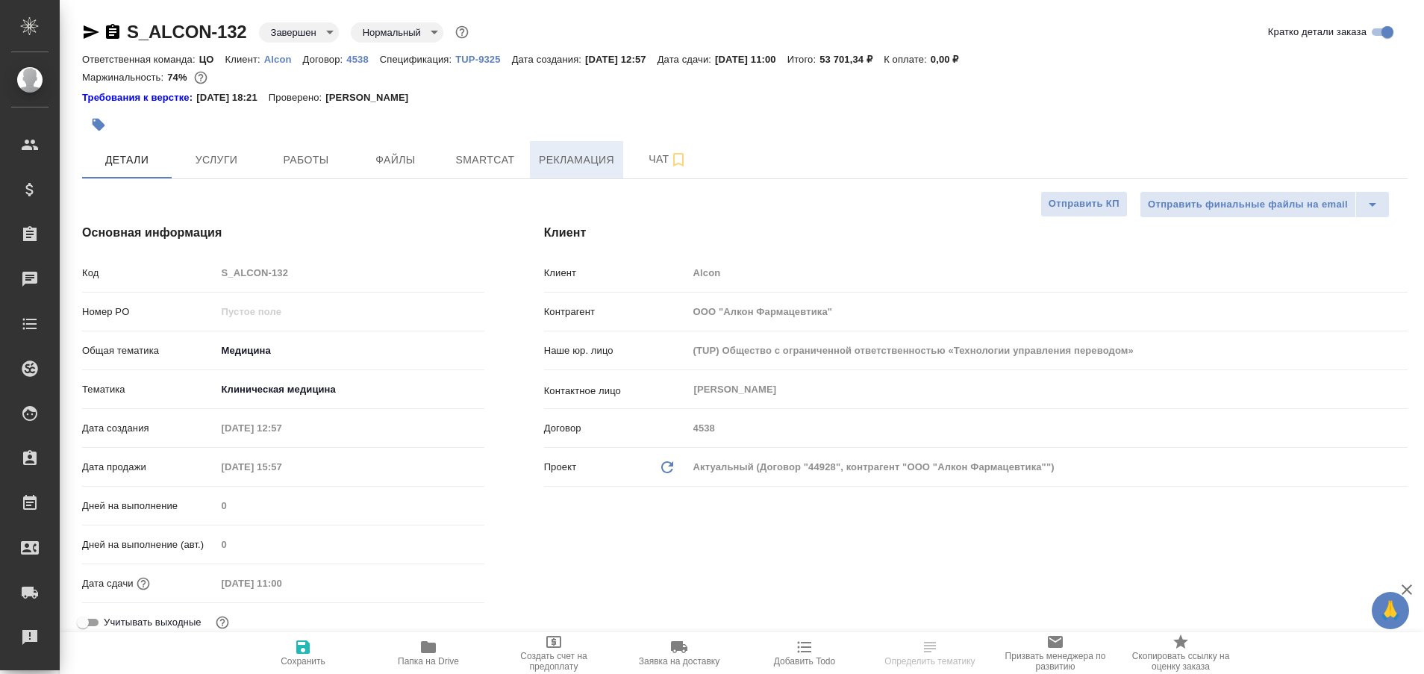
type textarea "x"
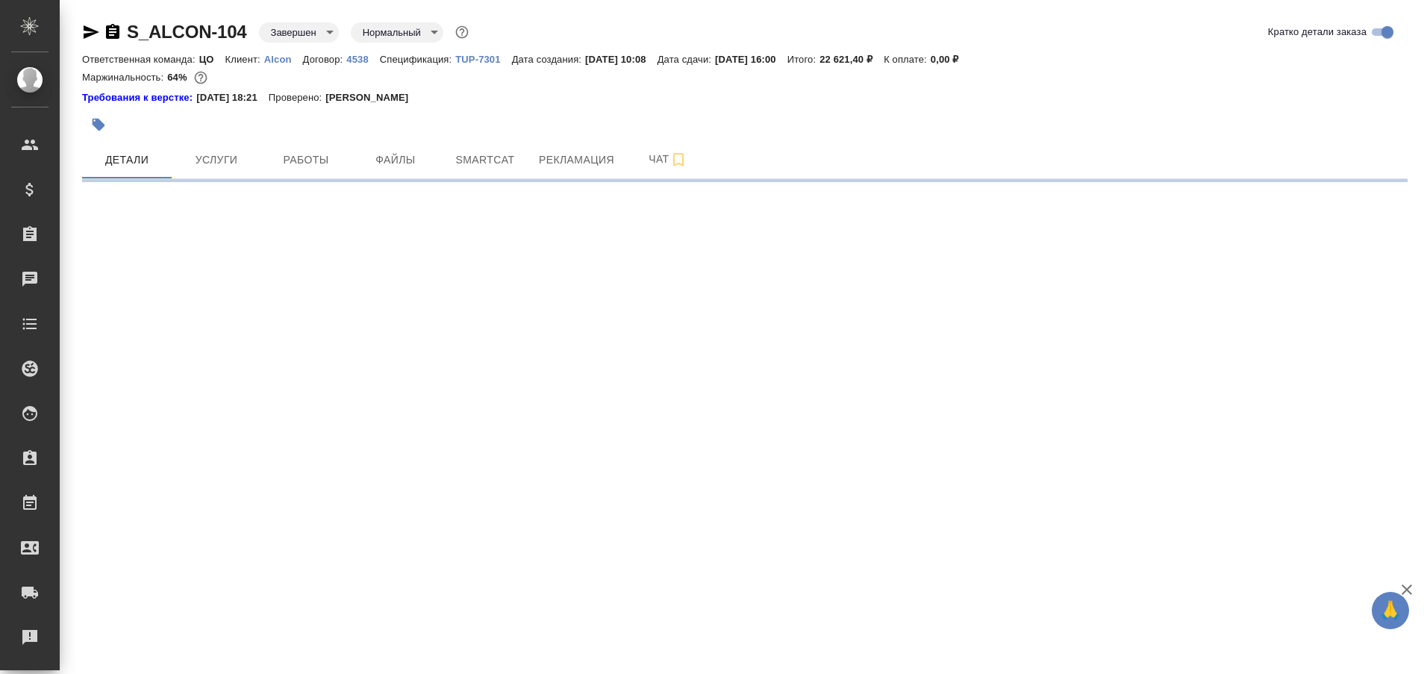
select select "RU"
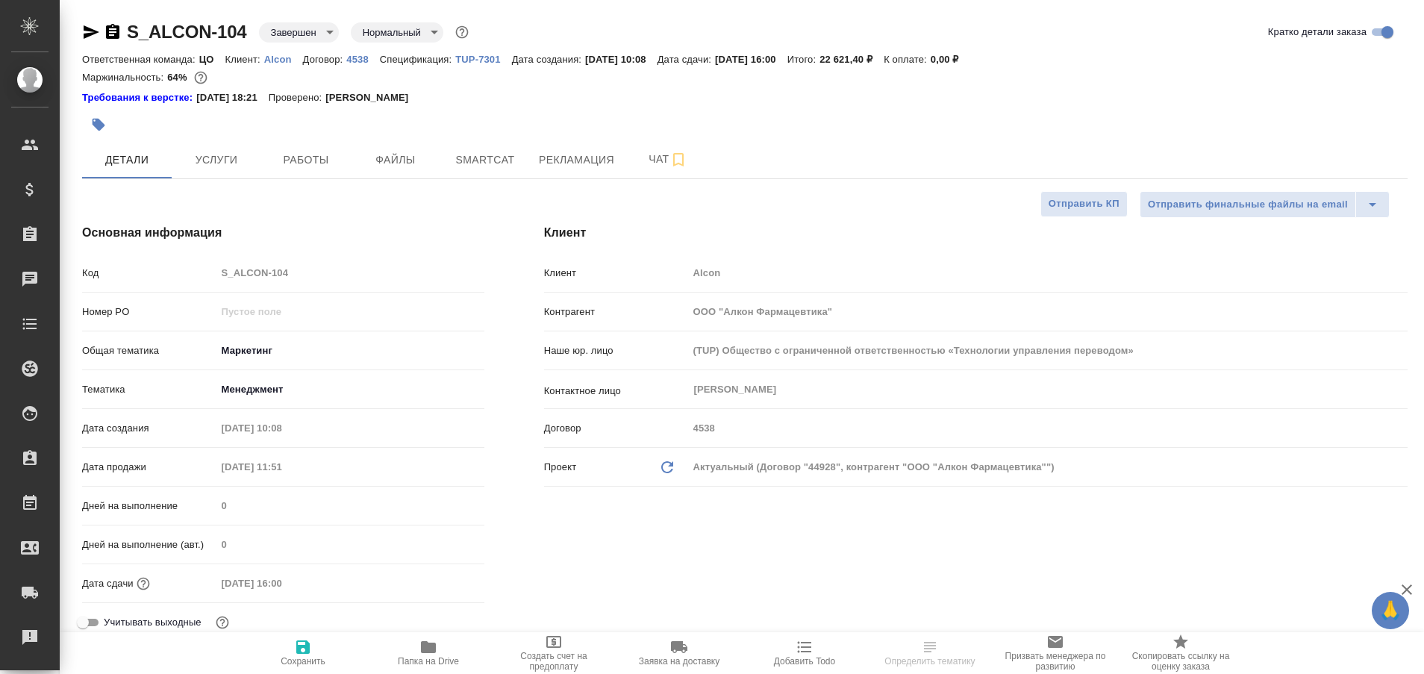
type textarea "x"
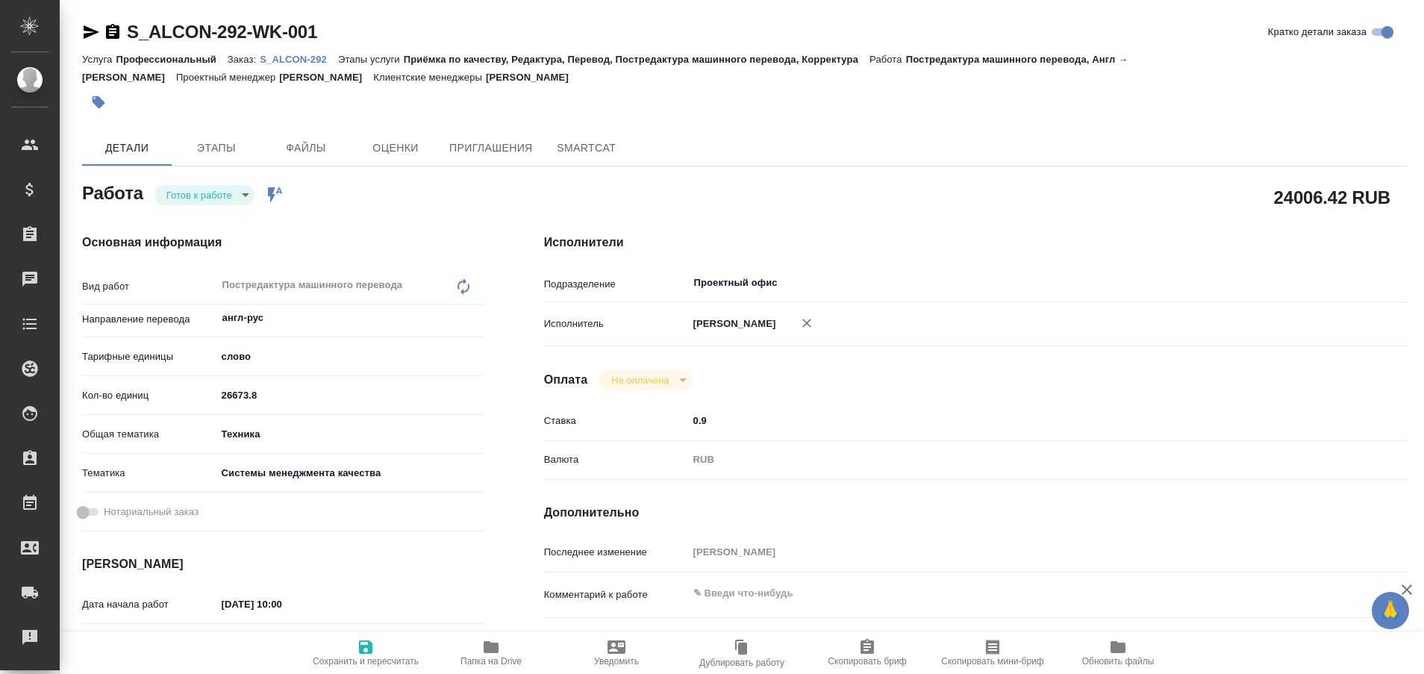
type textarea "x"
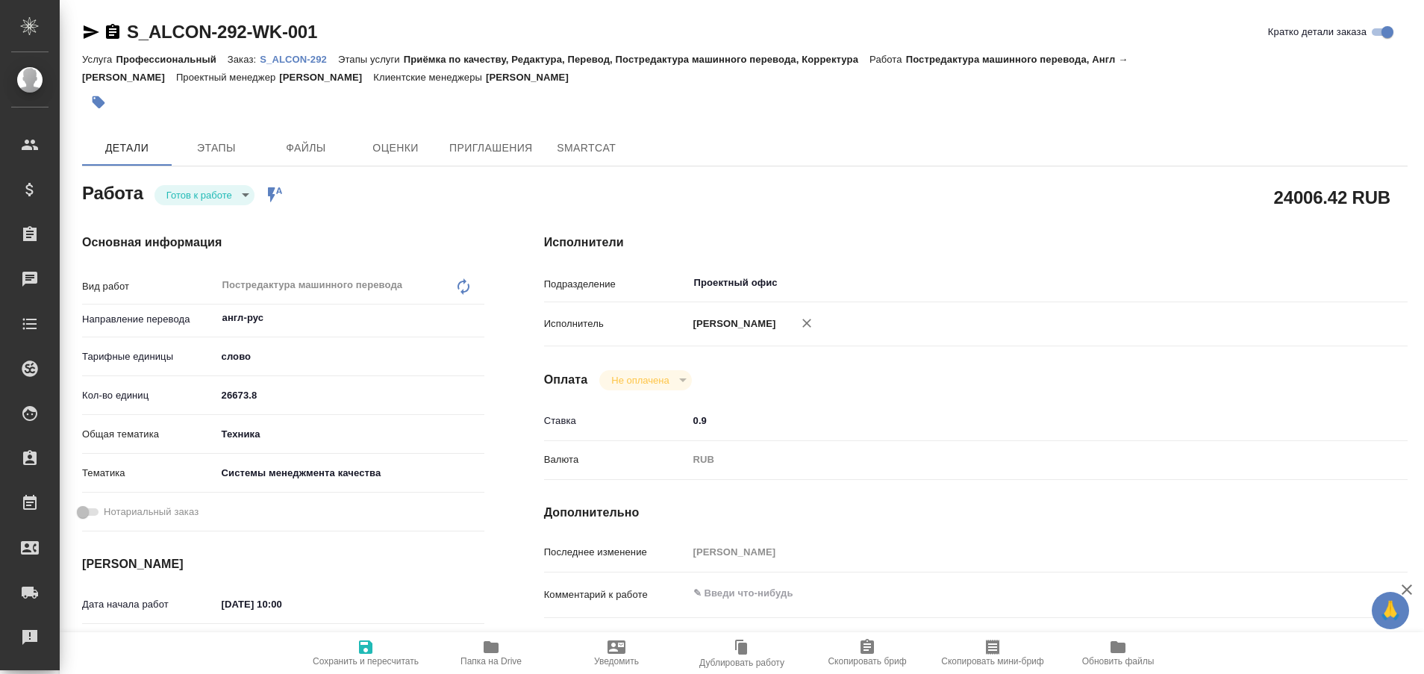
type textarea "x"
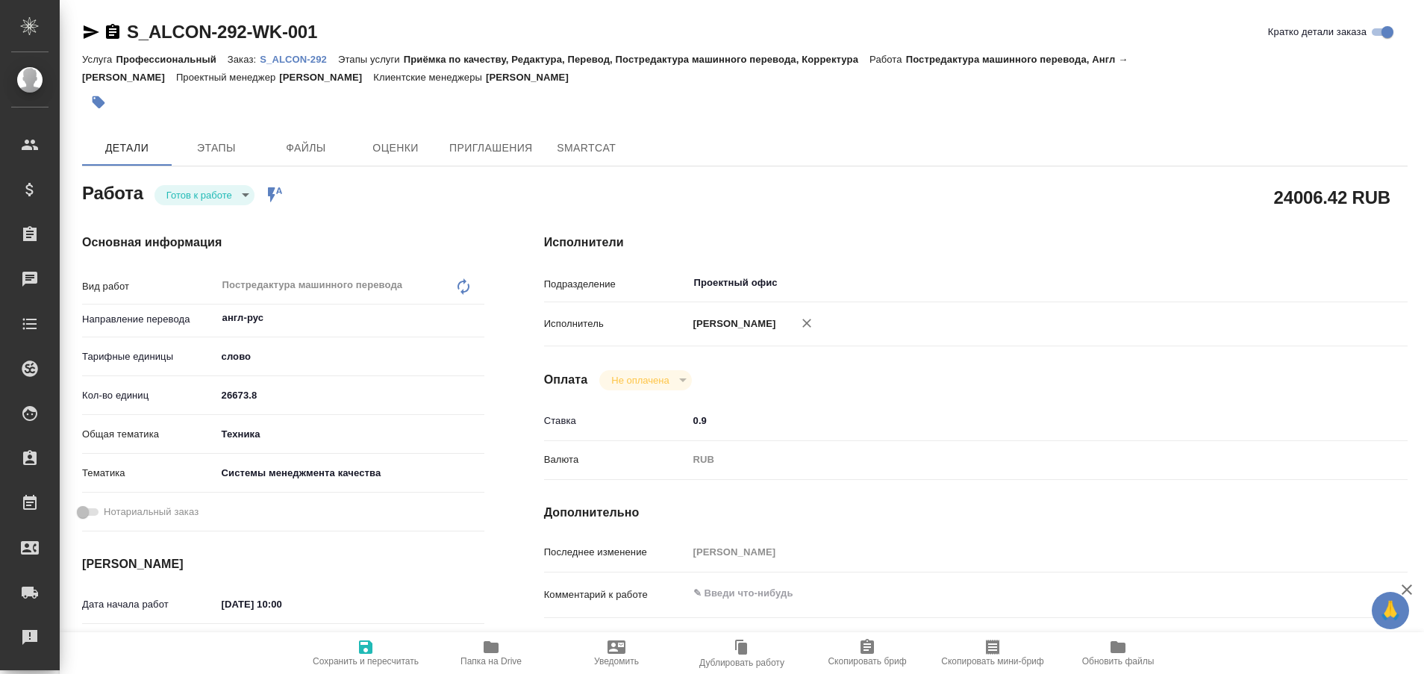
type textarea "x"
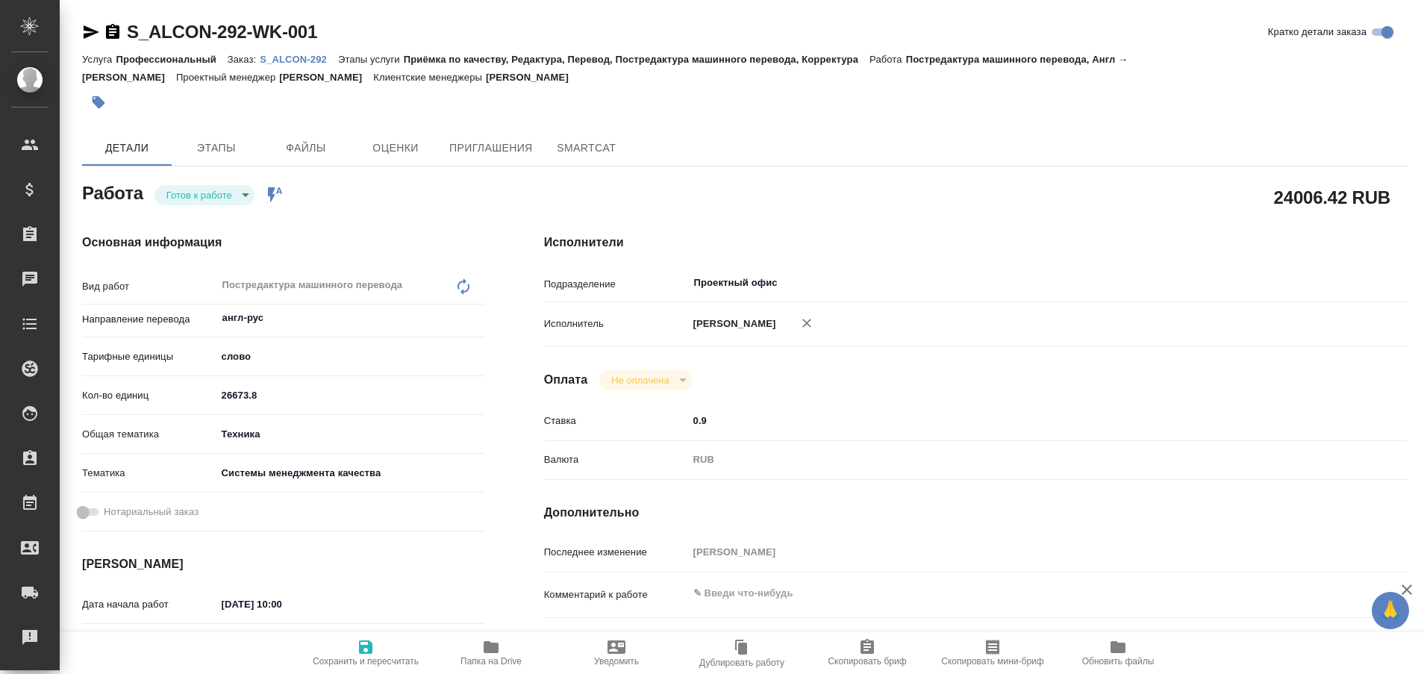
type textarea "x"
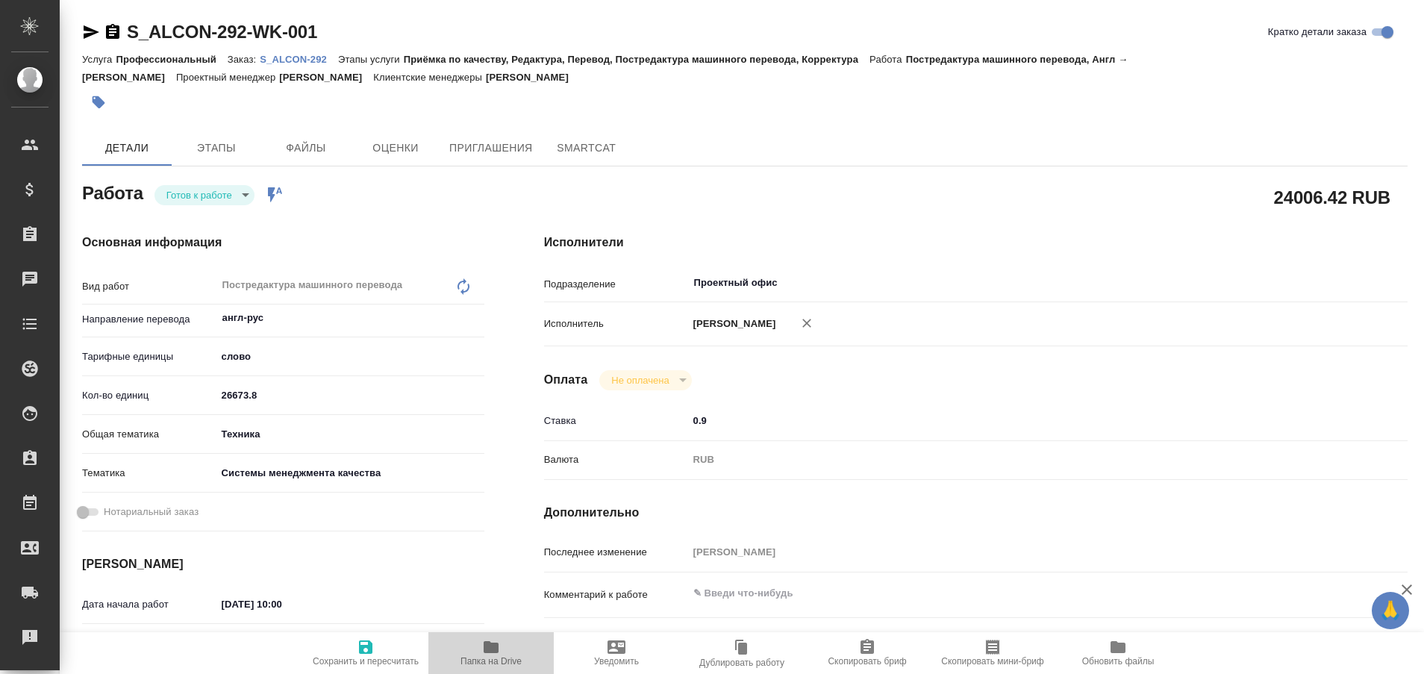
type textarea "x"
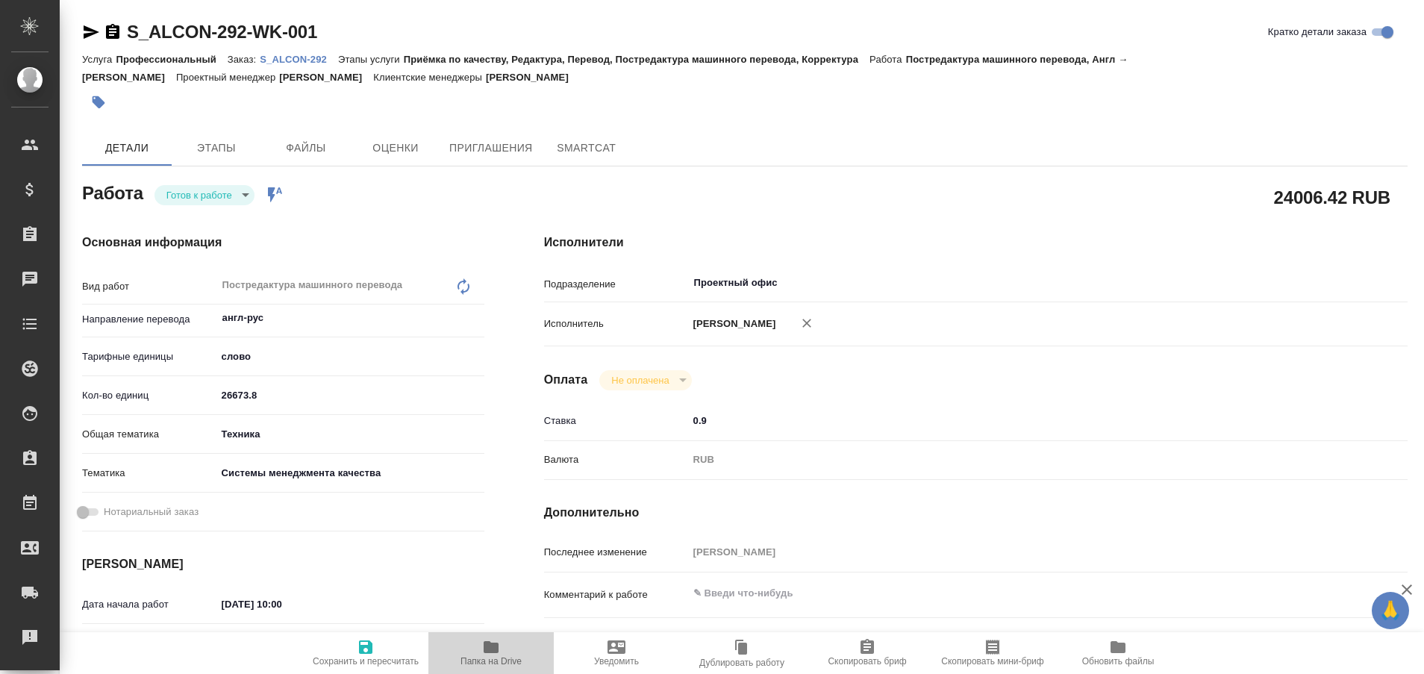
click at [487, 646] on icon "button" at bounding box center [491, 647] width 15 height 12
